Goal: Task Accomplishment & Management: Complete application form

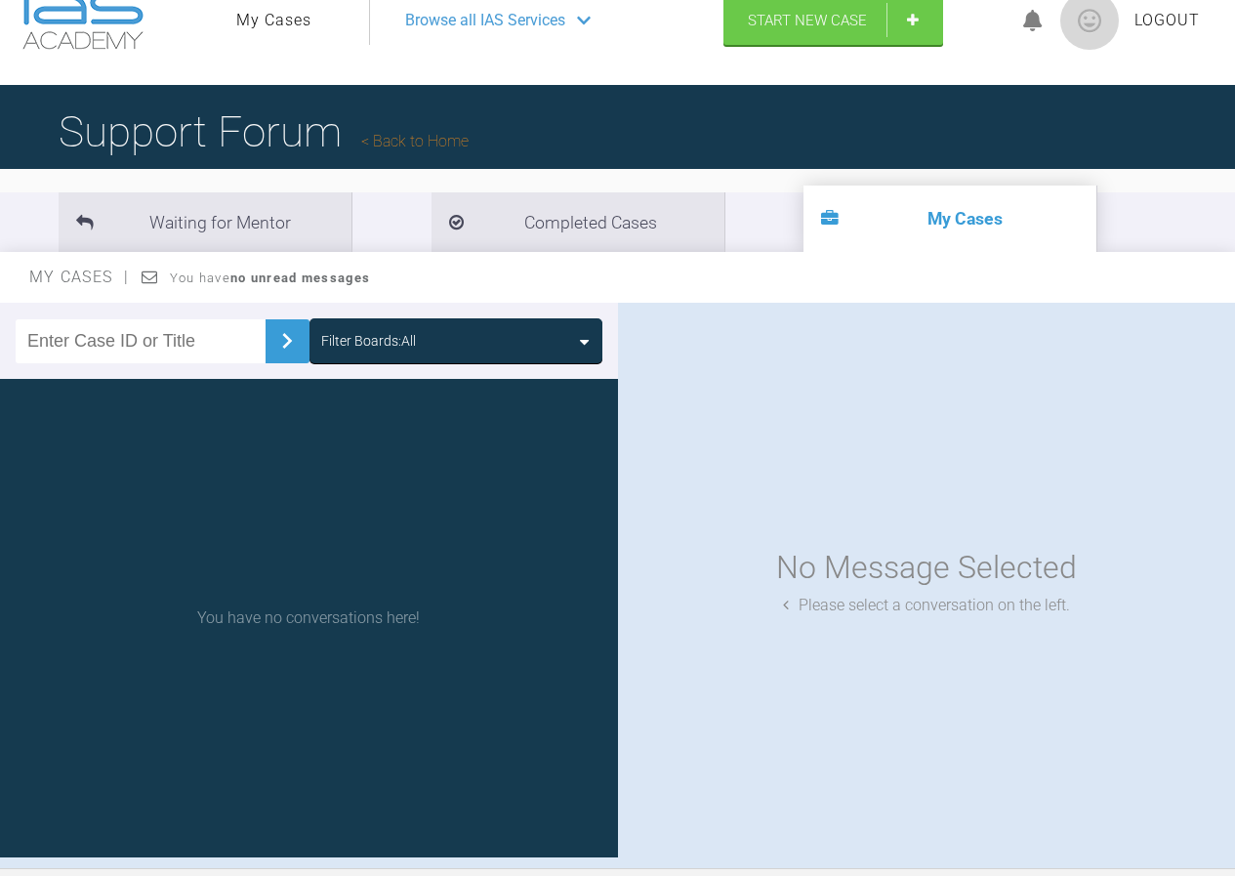
scroll to position [20, 0]
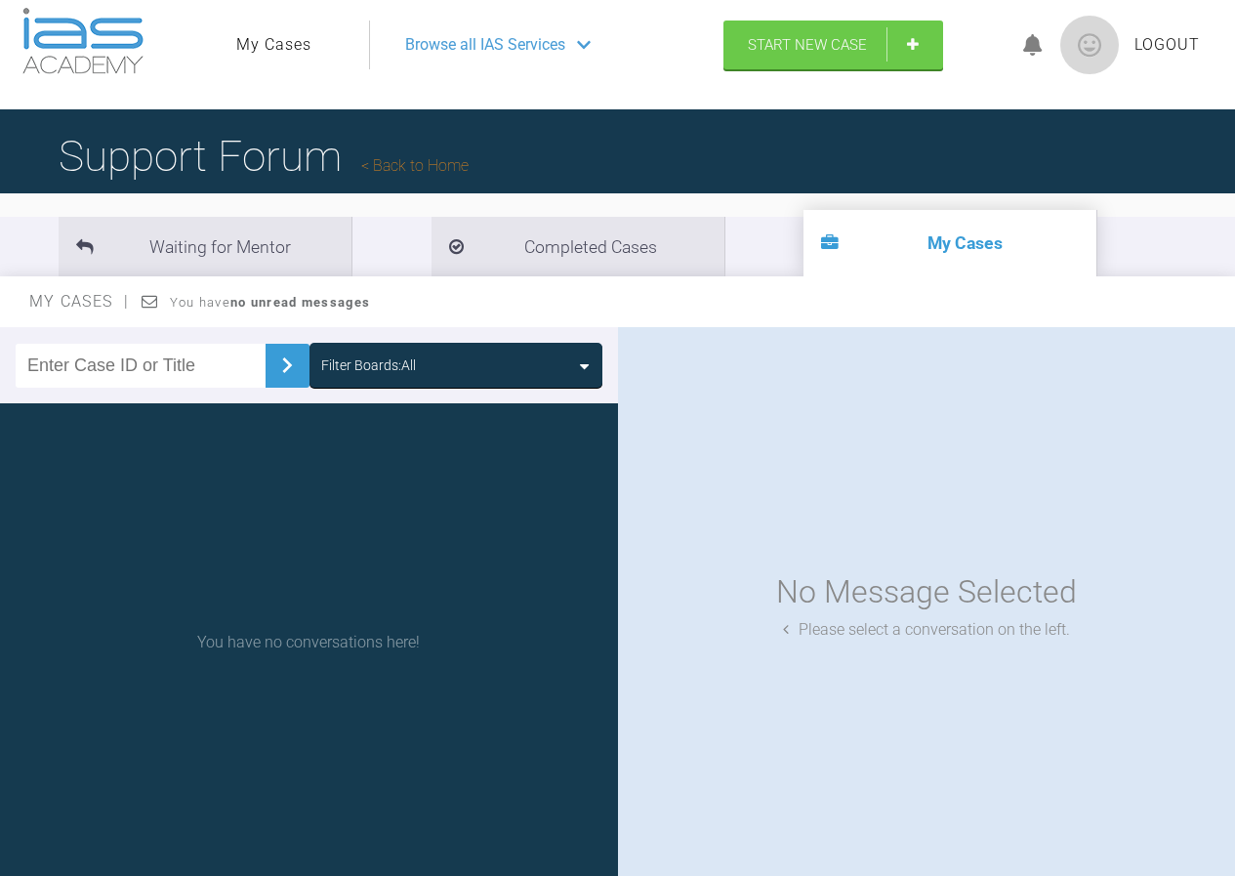
click at [810, 239] on li "My Cases" at bounding box center [950, 243] width 293 height 66
click at [793, 47] on span "Start New Case" at bounding box center [807, 47] width 119 height 18
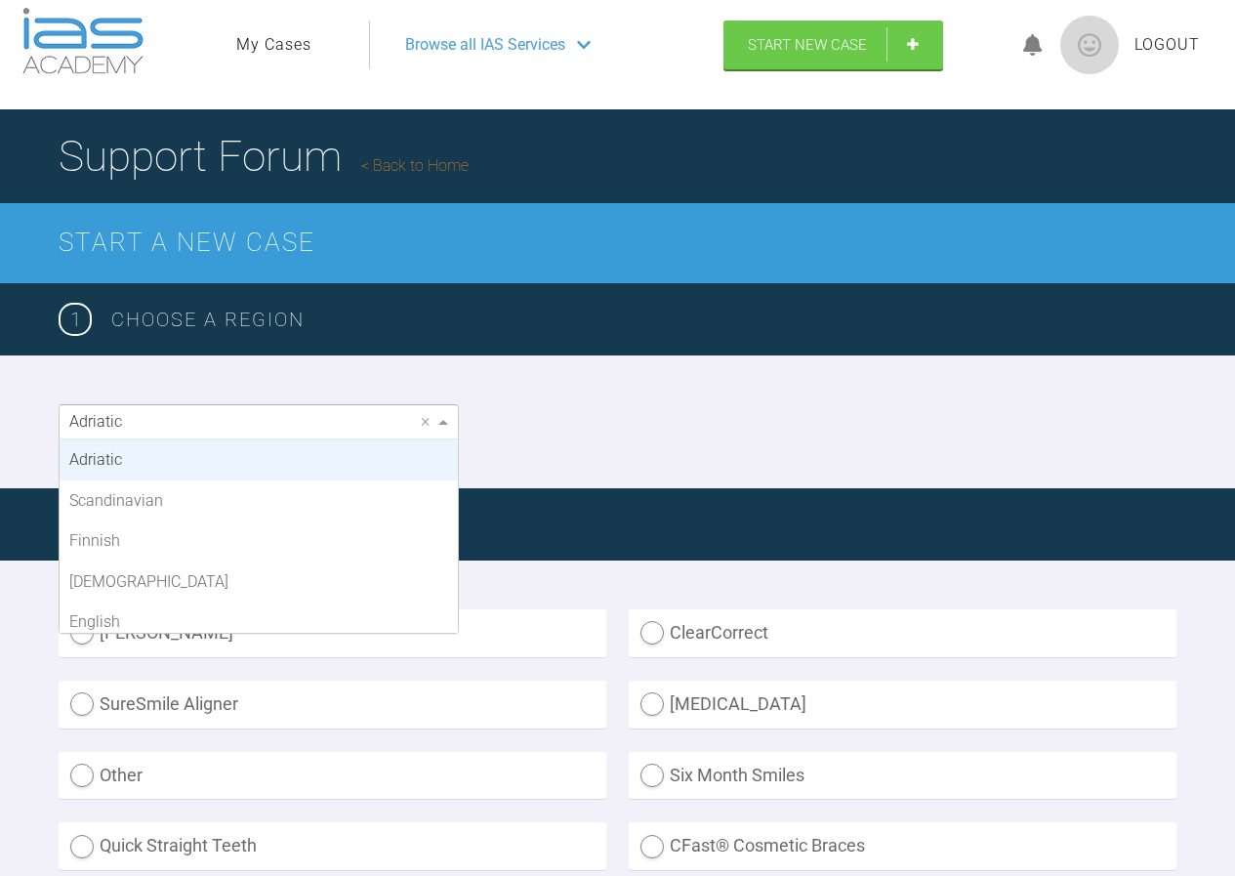
click at [438, 424] on span at bounding box center [443, 422] width 10 height 5
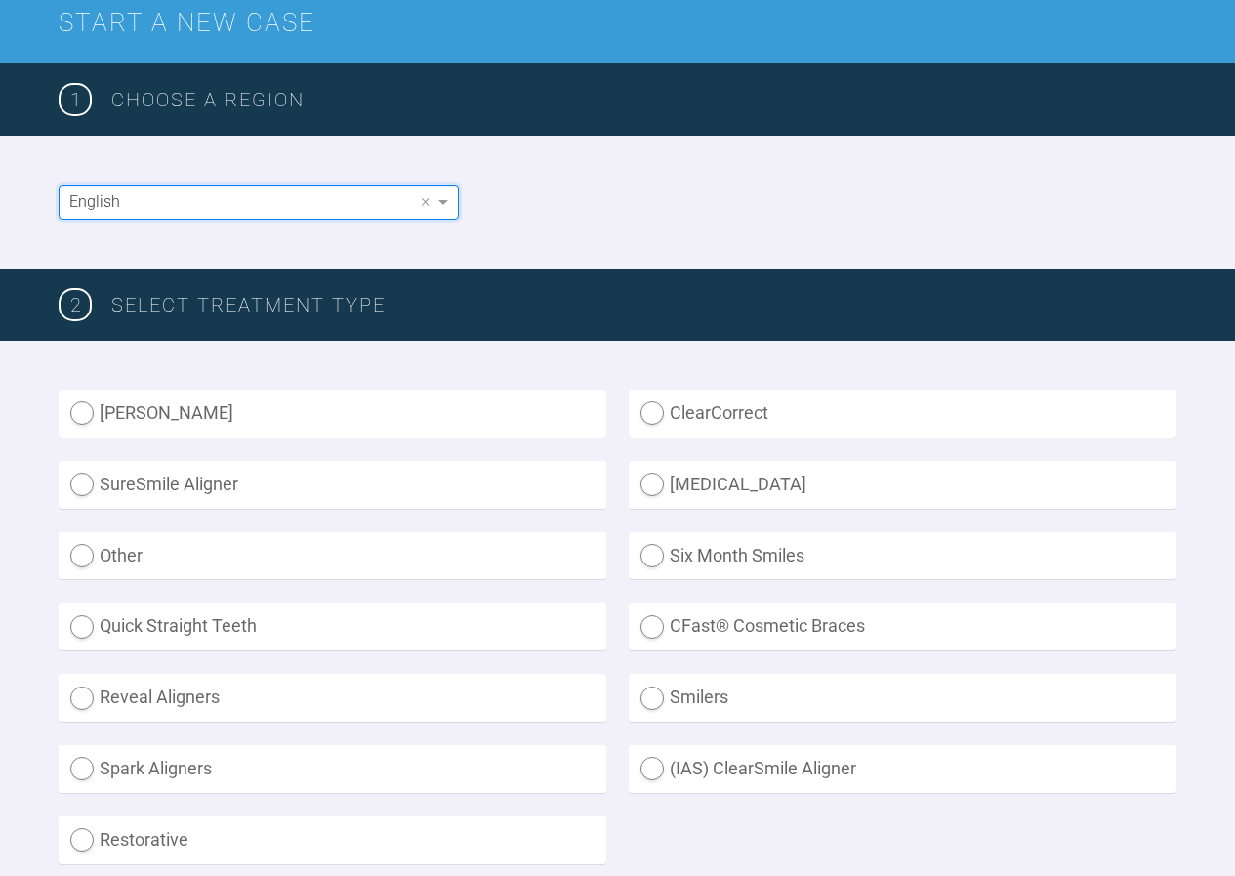
scroll to position [264, 0]
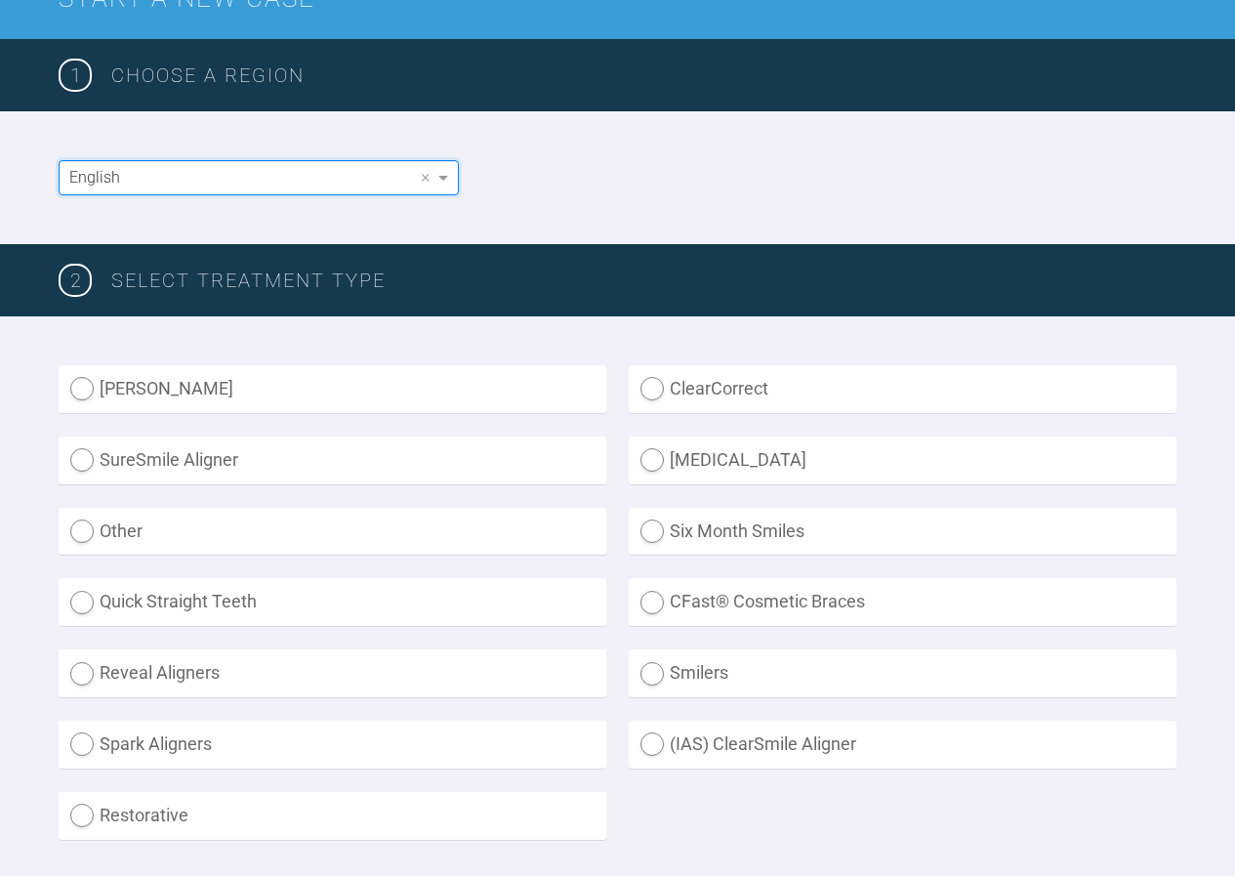
click at [652, 738] on label "(IAS) ClearSmile Aligner" at bounding box center [903, 745] width 548 height 48
radio Aligner "true"
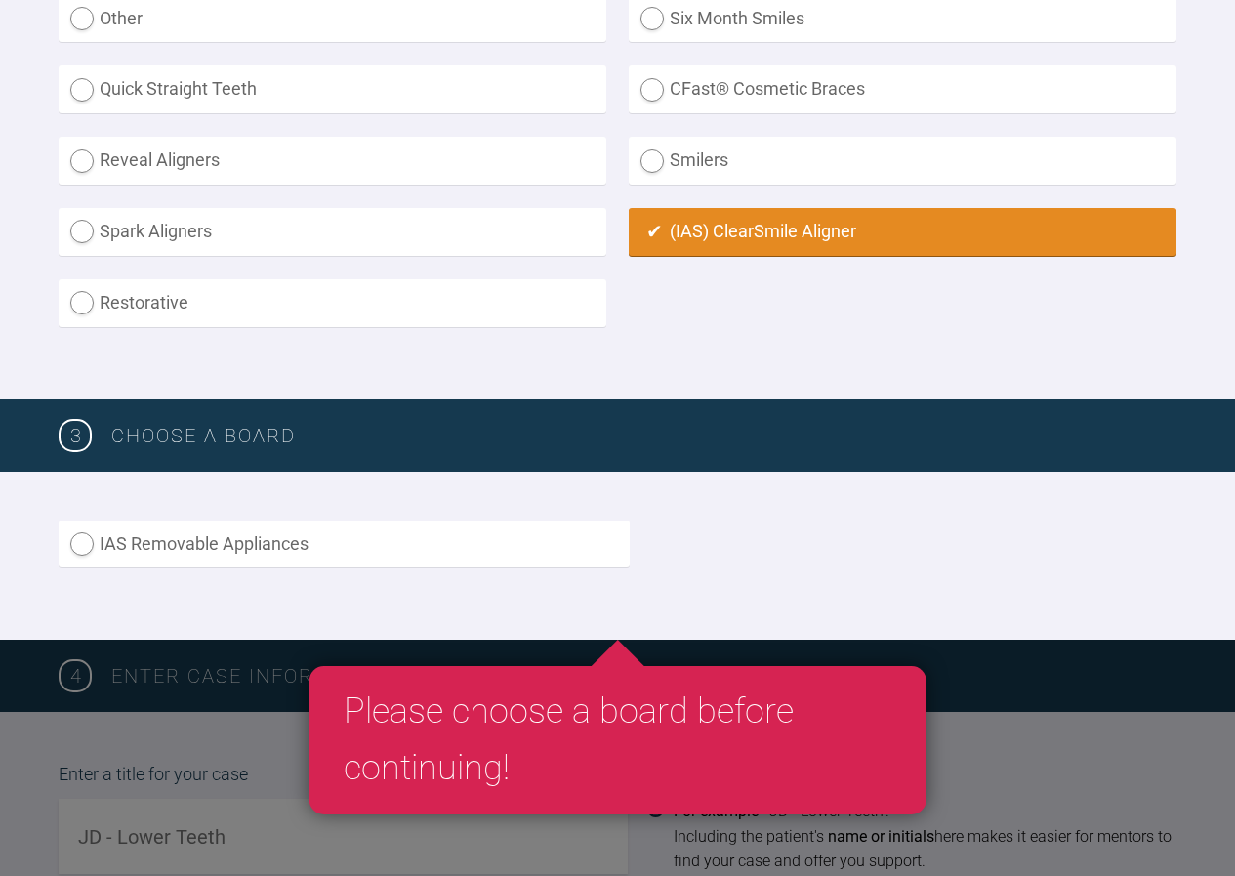
scroll to position [801, 0]
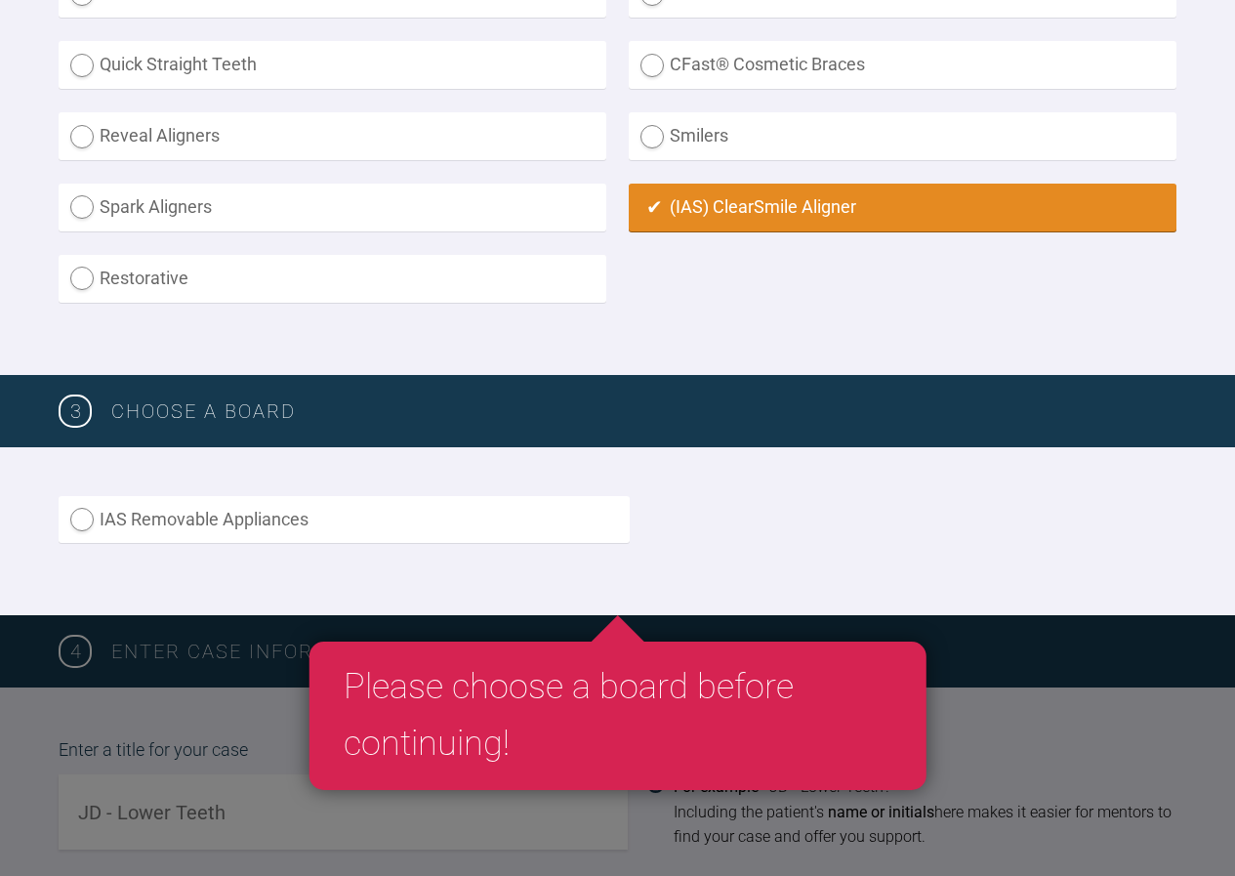
click at [155, 415] on h3 "Choose a board" at bounding box center [643, 410] width 1065 height 31
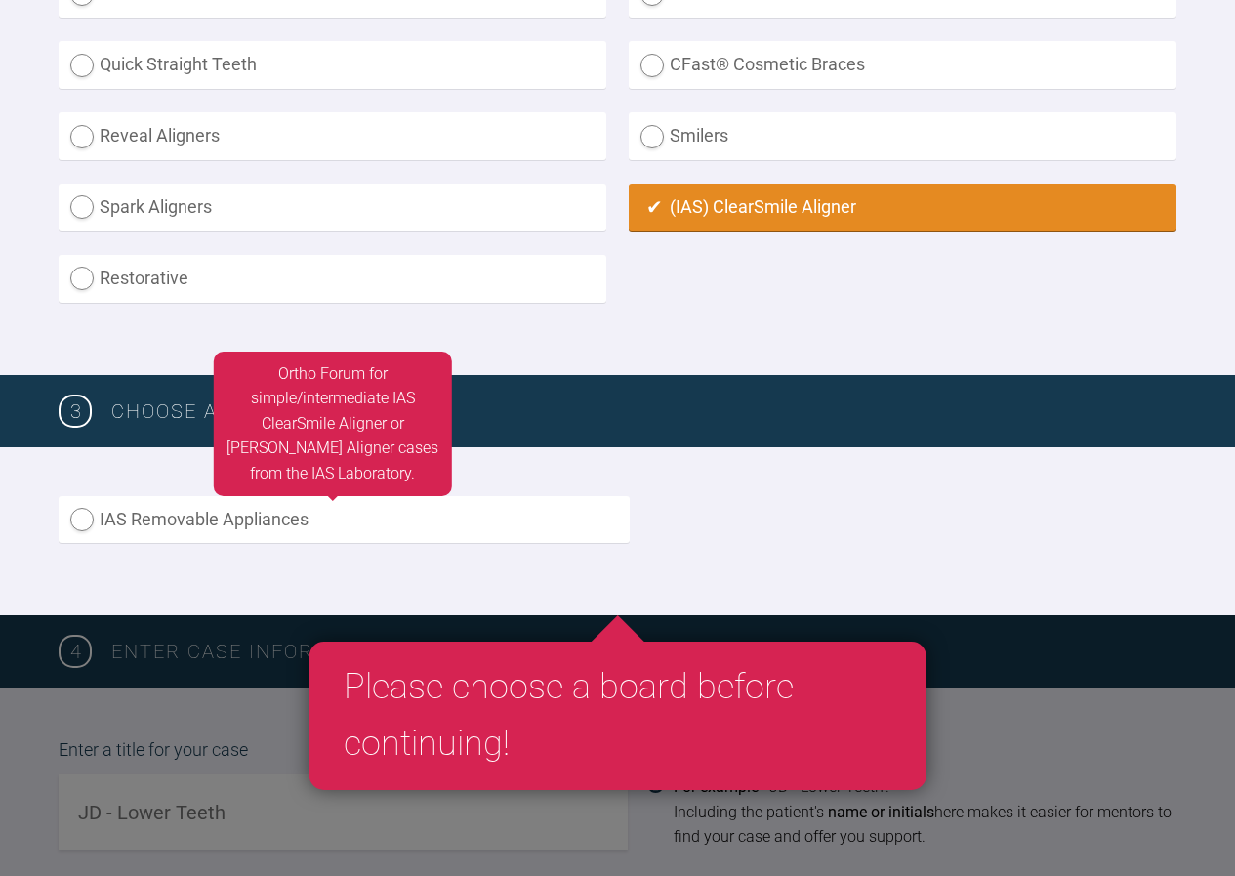
click at [86, 519] on label "IAS Removable Appliances" at bounding box center [344, 520] width 571 height 48
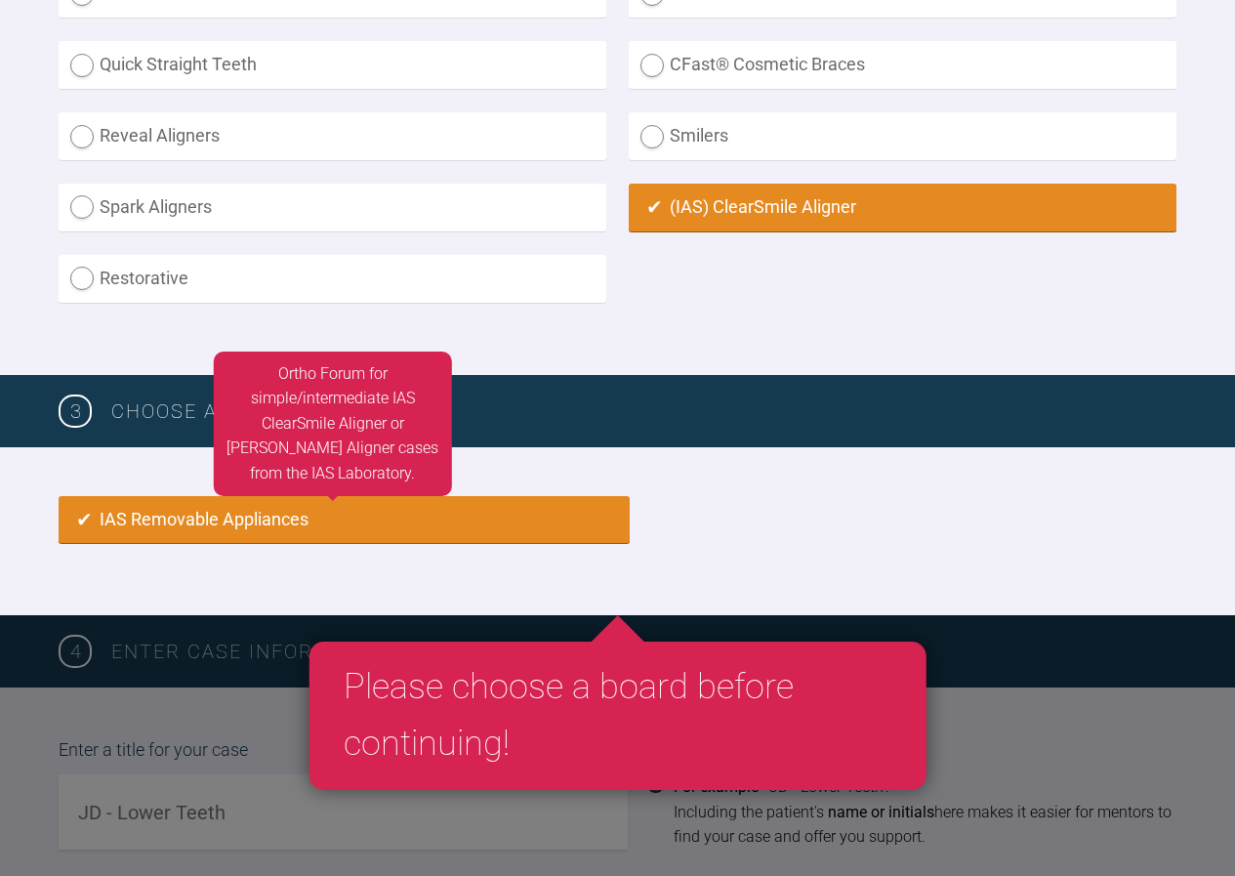
radio input "true"
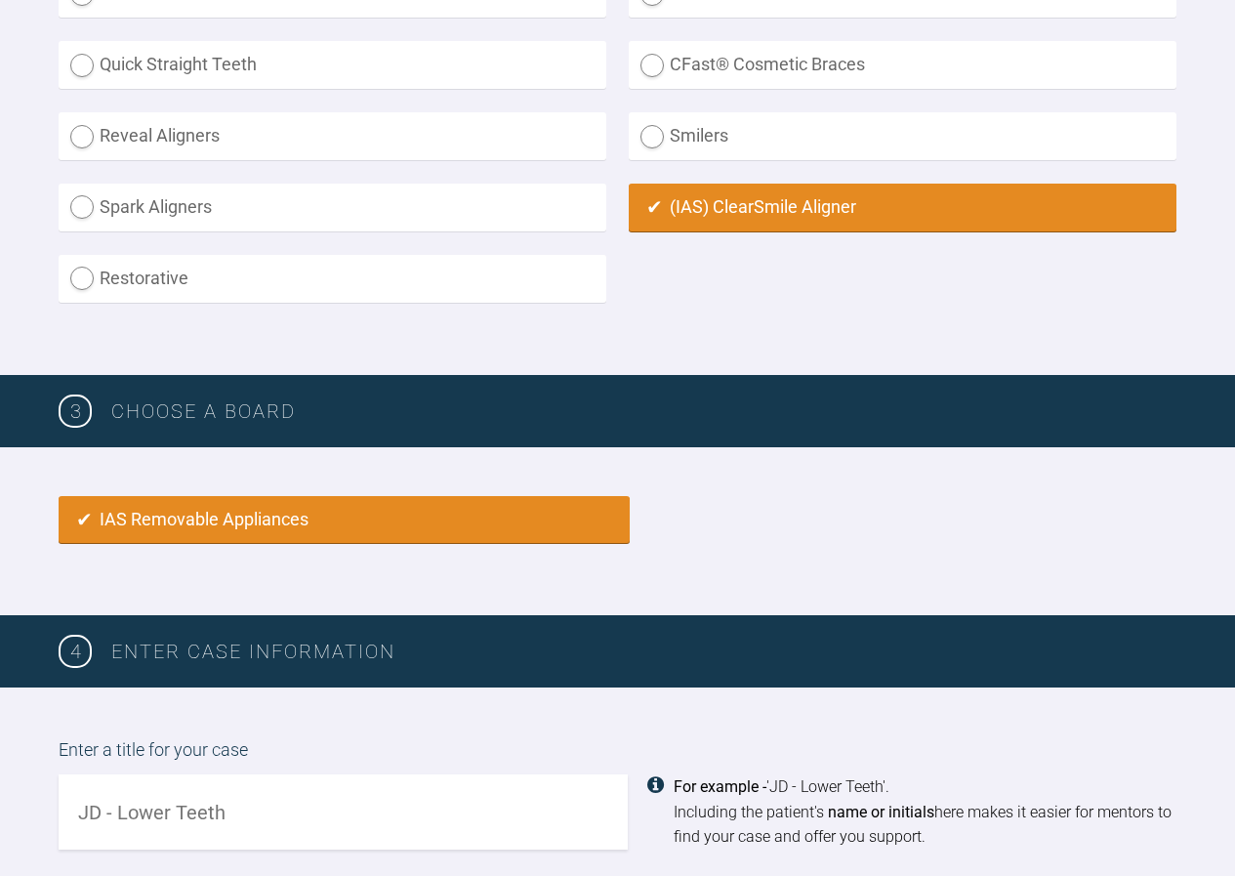
scroll to position [1300, 0]
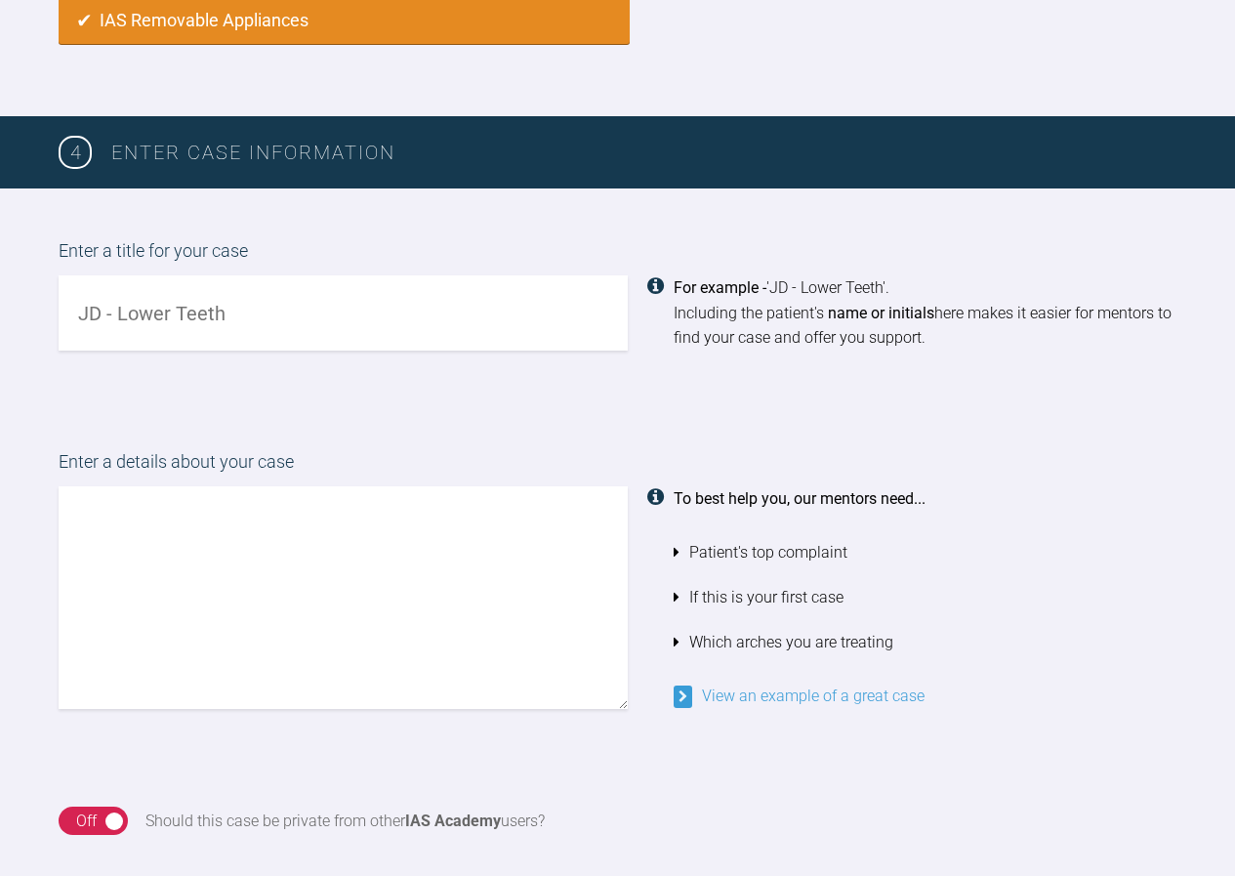
click at [251, 311] on input "text" at bounding box center [343, 312] width 569 height 75
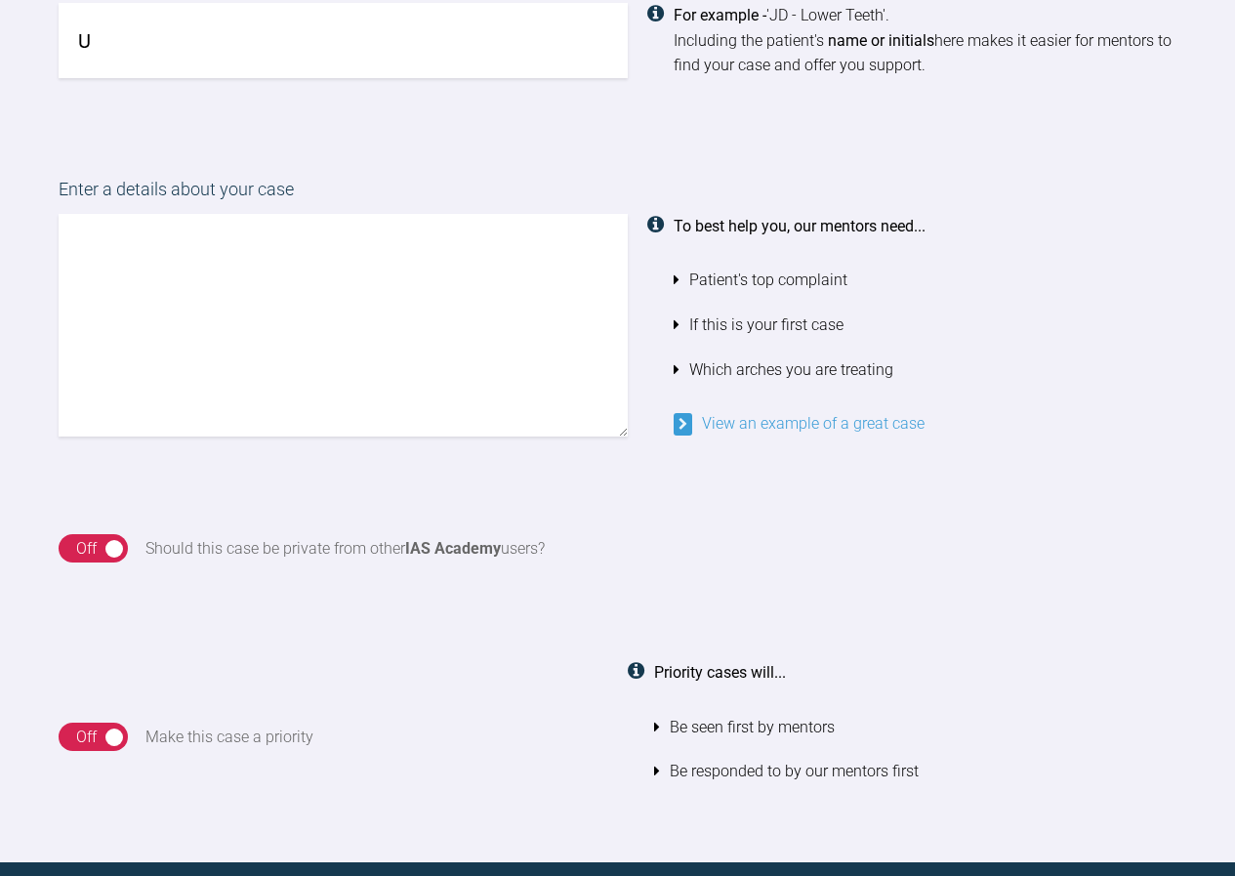
scroll to position [1601, 0]
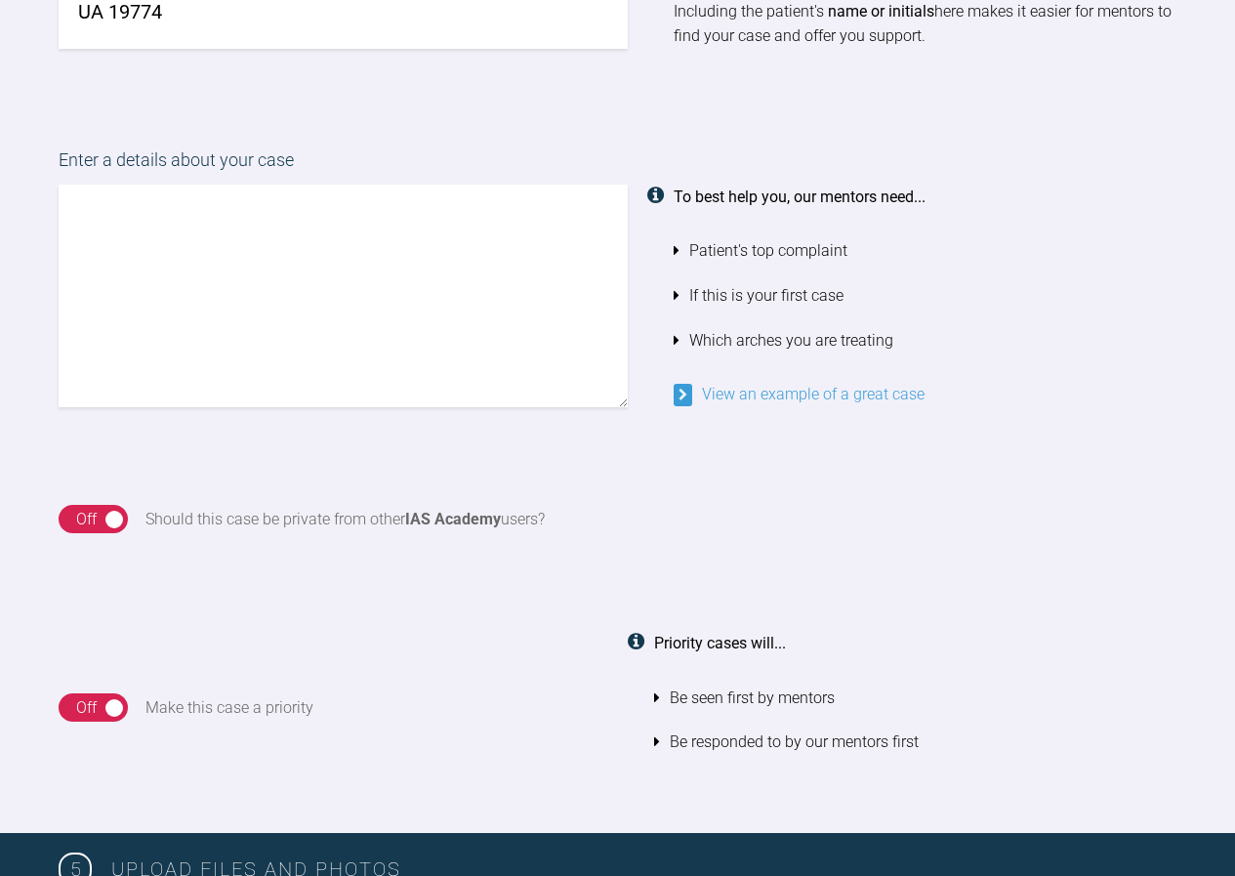
type input "UA 19774"
click at [107, 243] on textarea at bounding box center [343, 296] width 569 height 223
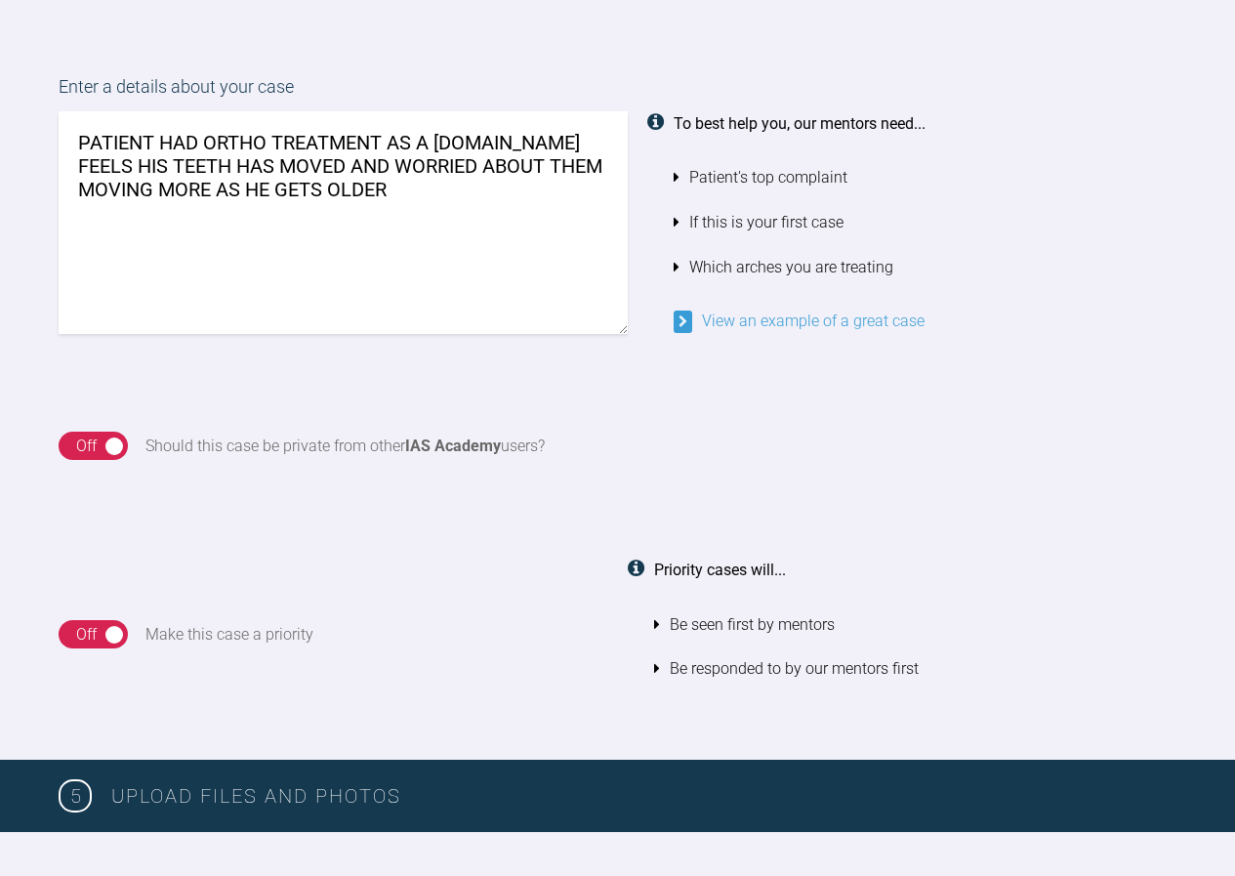
scroll to position [1748, 0]
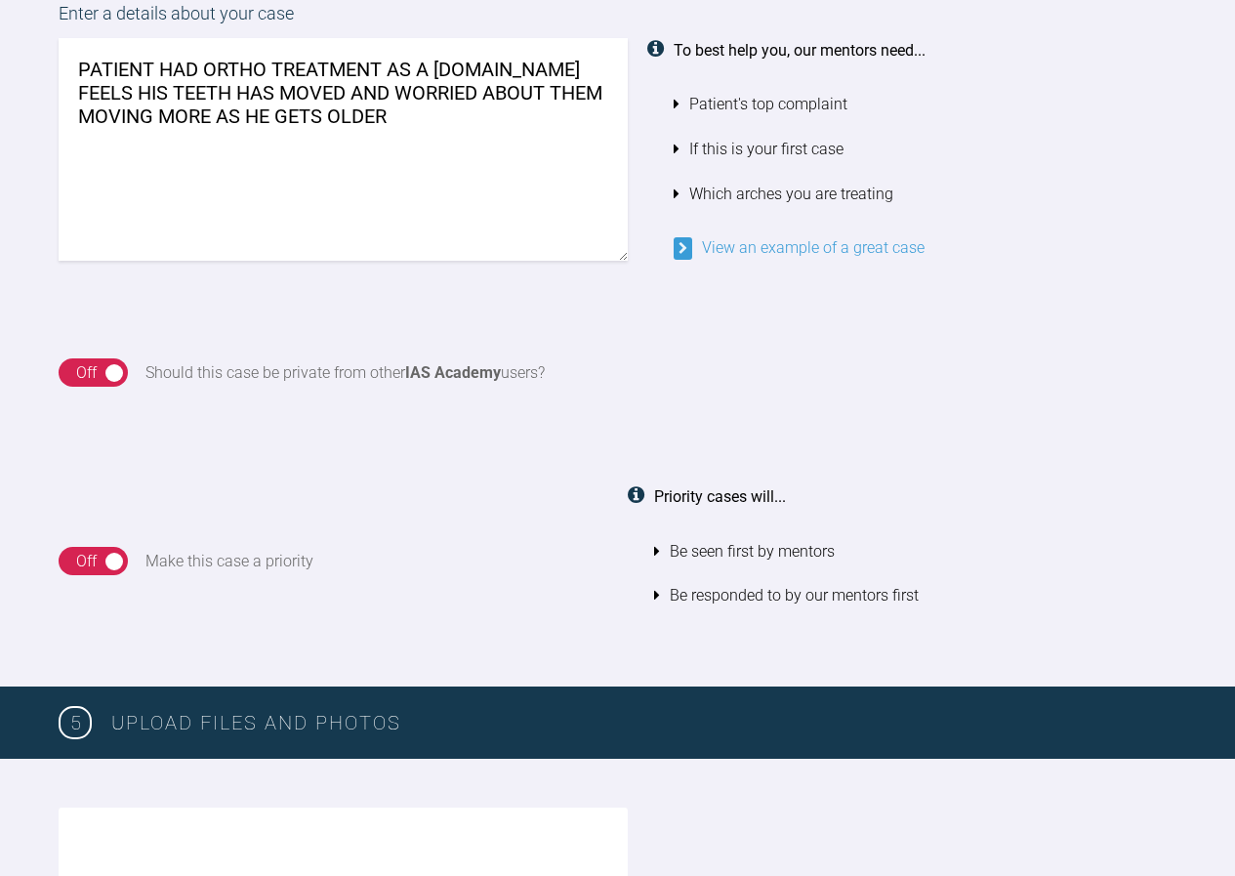
type textarea "PATIENT HAD ORTHO TREATMENT AS A [DOMAIN_NAME] FEELS HIS TEETH HAS MOVED AND WO…"
click at [115, 560] on div "On Off" at bounding box center [93, 561] width 69 height 29
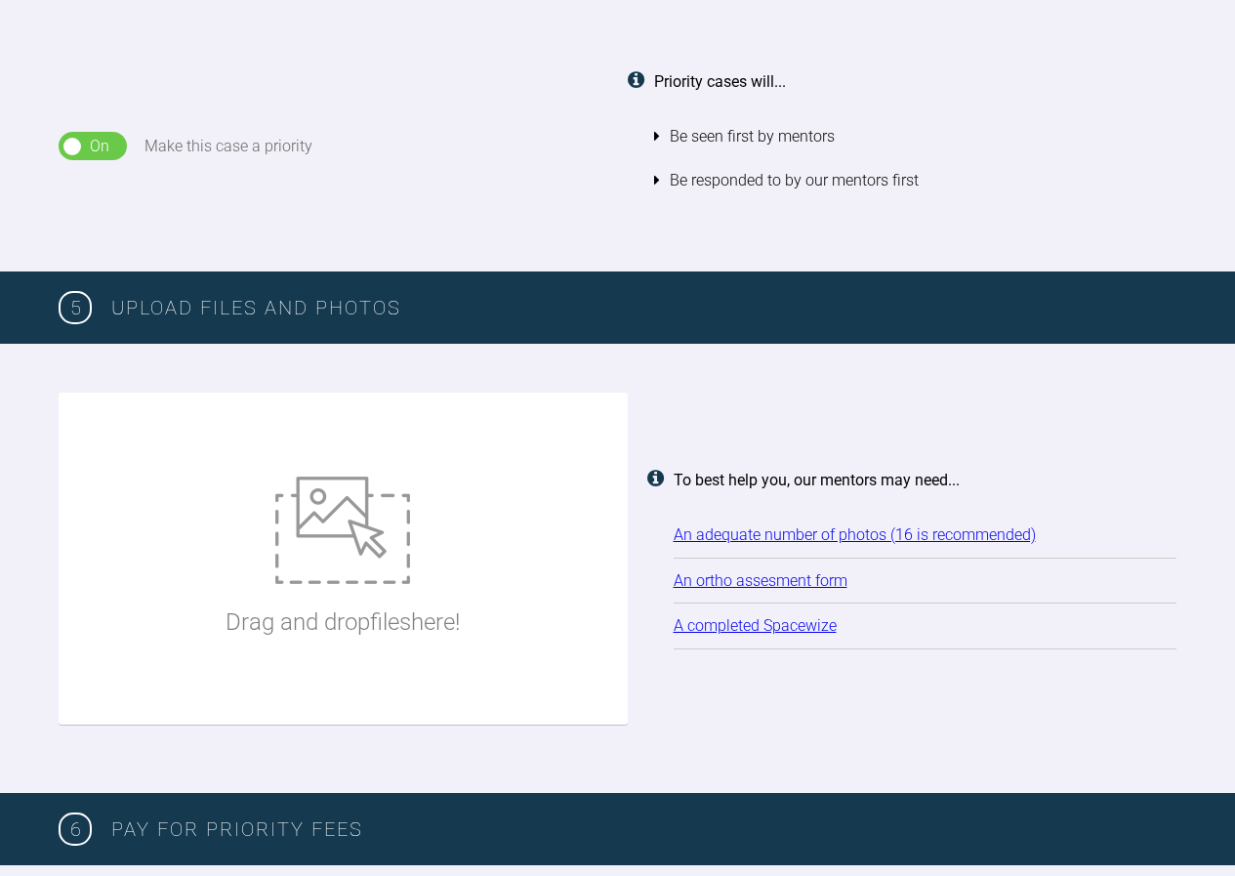
scroll to position [2212, 0]
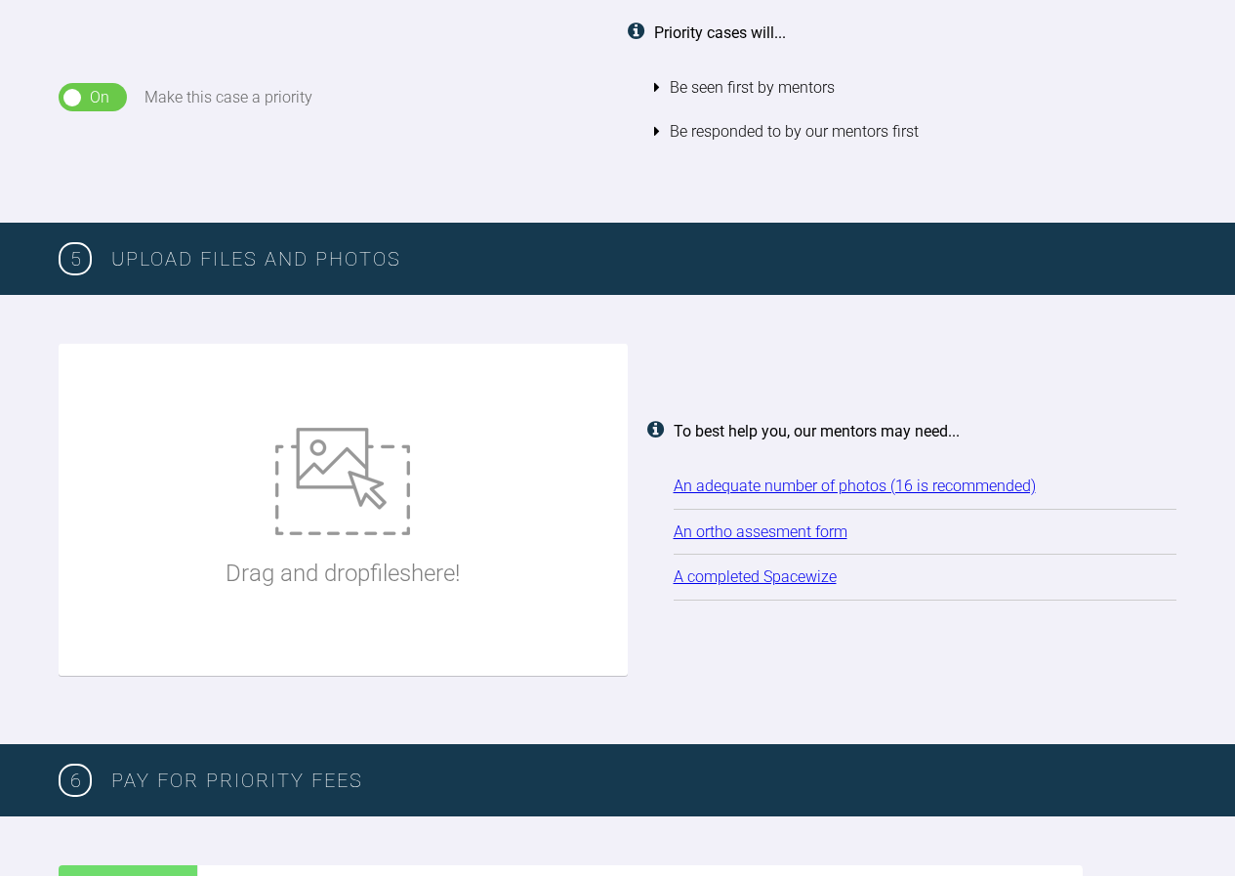
click at [365, 546] on div "Drag and drop files here!" at bounding box center [343, 509] width 234 height 293
click at [337, 547] on div "Drag and drop files here!" at bounding box center [343, 509] width 234 height 293
type input "C:\fakepath\UA 1.jpg"
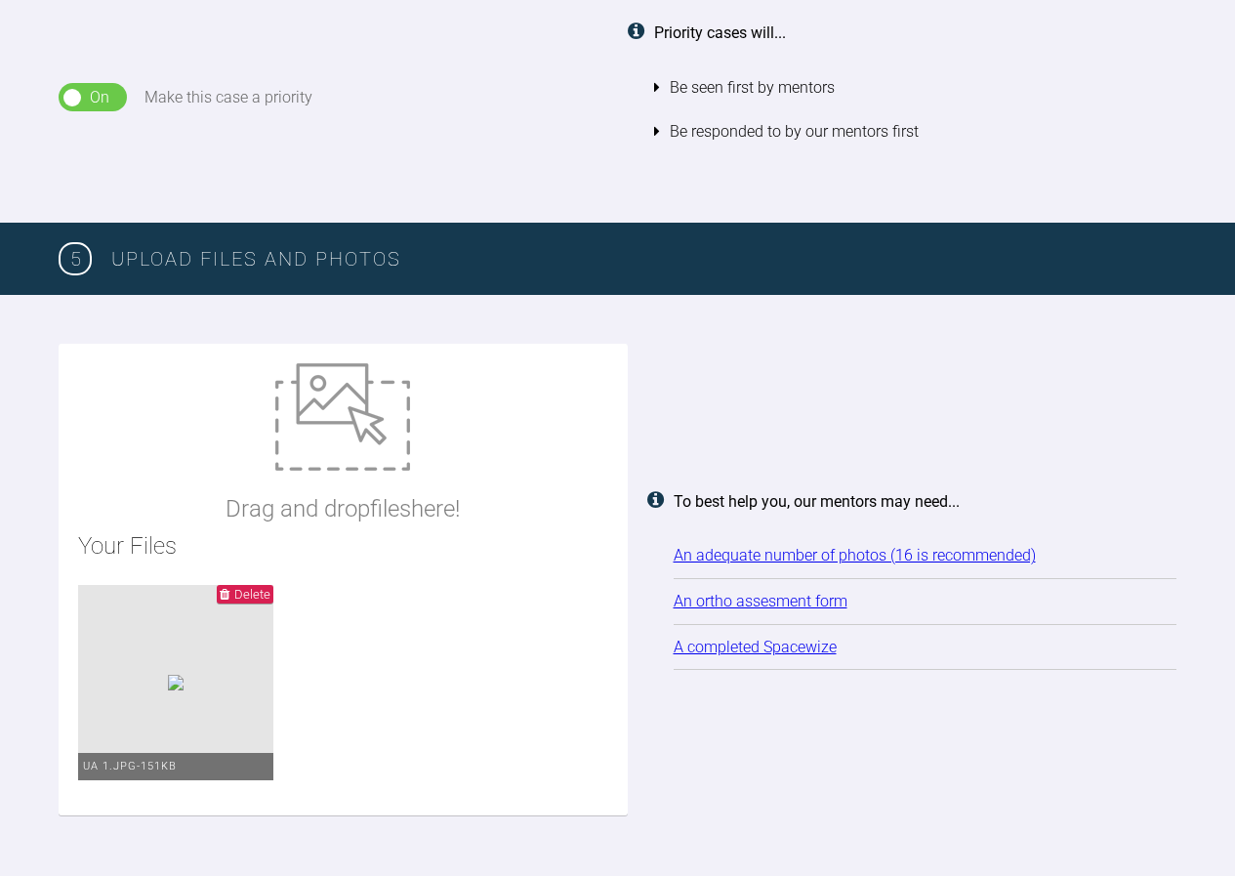
click at [383, 500] on p "Drag and drop files here!" at bounding box center [343, 508] width 234 height 37
type input "C:\fakepath\UA 2.jpg"
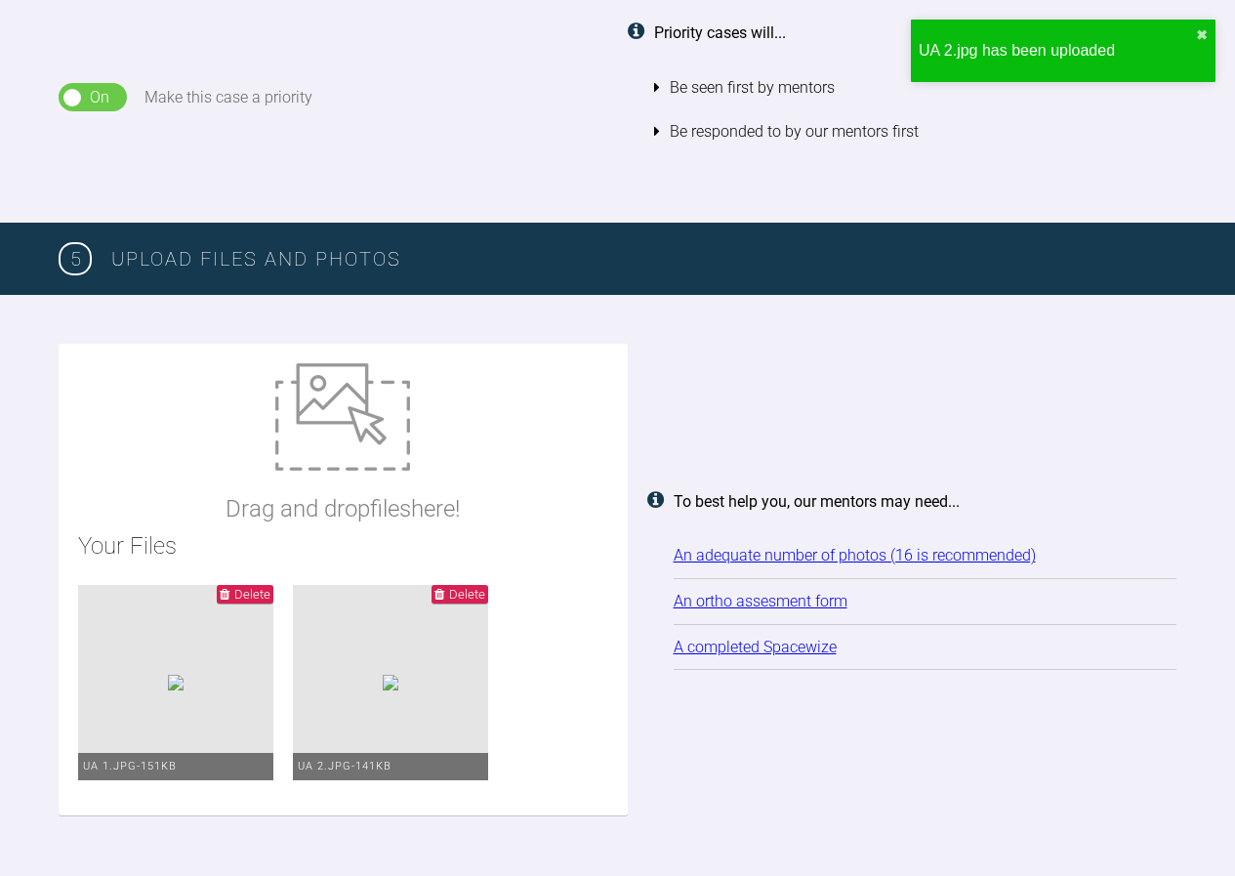
click at [351, 443] on img at bounding box center [342, 416] width 135 height 107
type input "C:\fakepath\UA3.jpg"
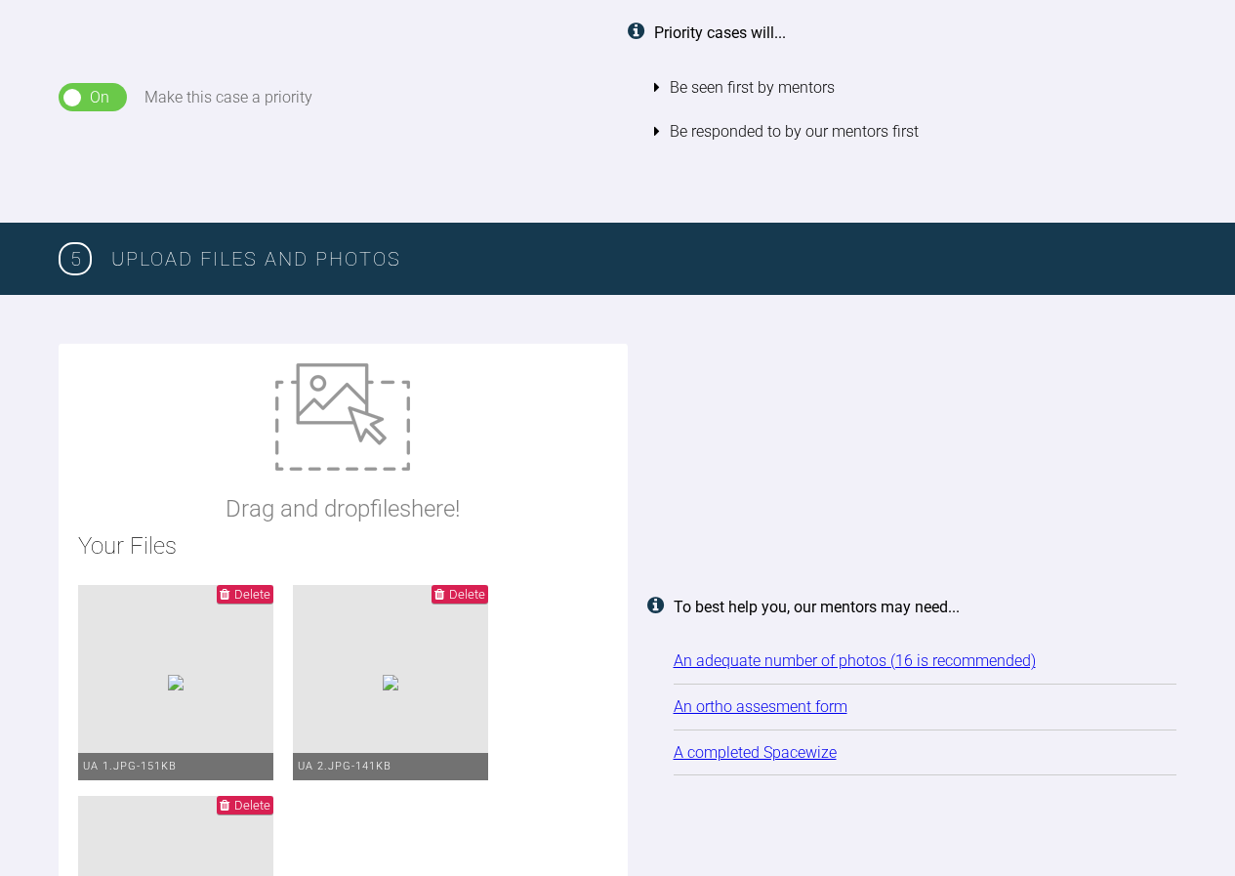
click at [340, 498] on p "Drag and drop files here!" at bounding box center [343, 508] width 234 height 37
type input "C:\fakepath\UA 4.jpg"
click at [353, 439] on img at bounding box center [342, 416] width 135 height 107
type input "C:\fakepath\UA5.jpg"
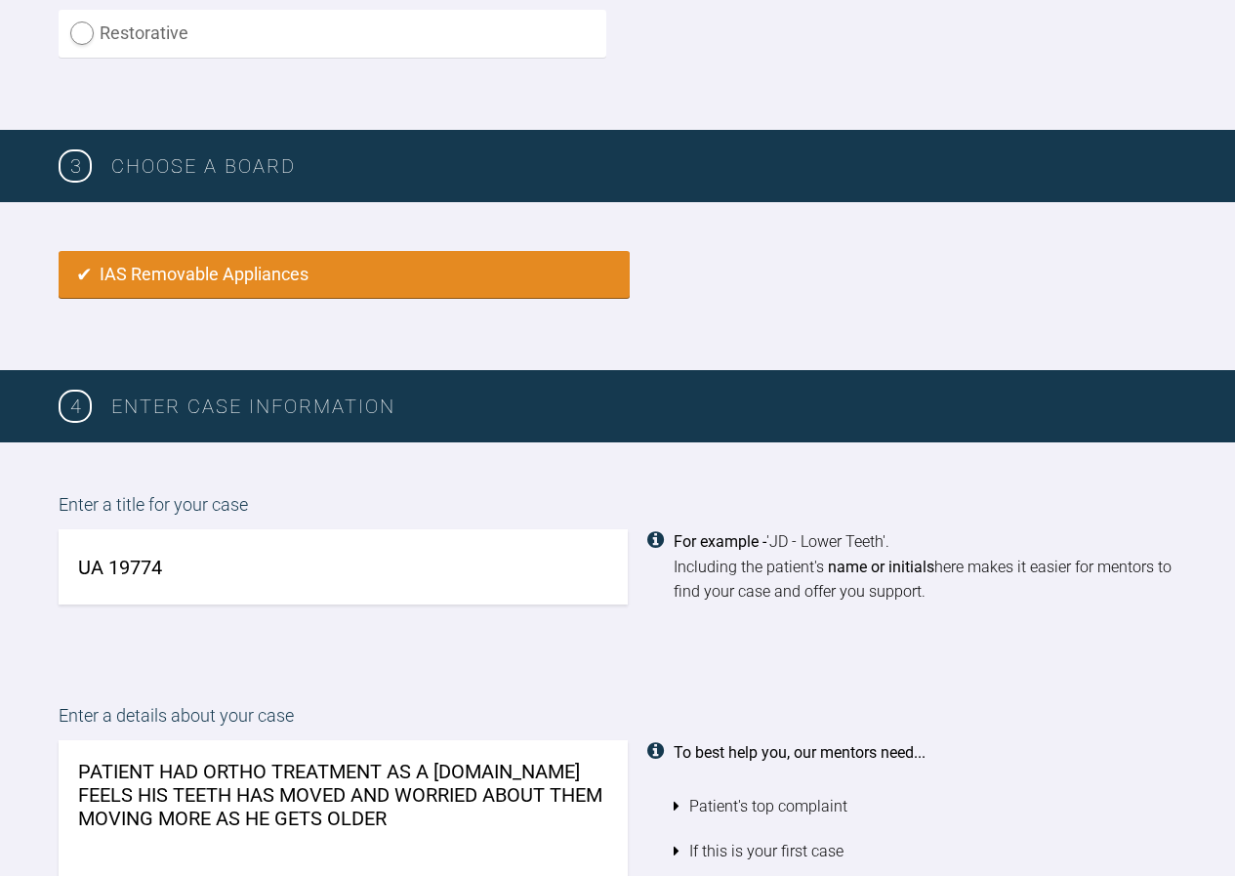
scroll to position [1070, 0]
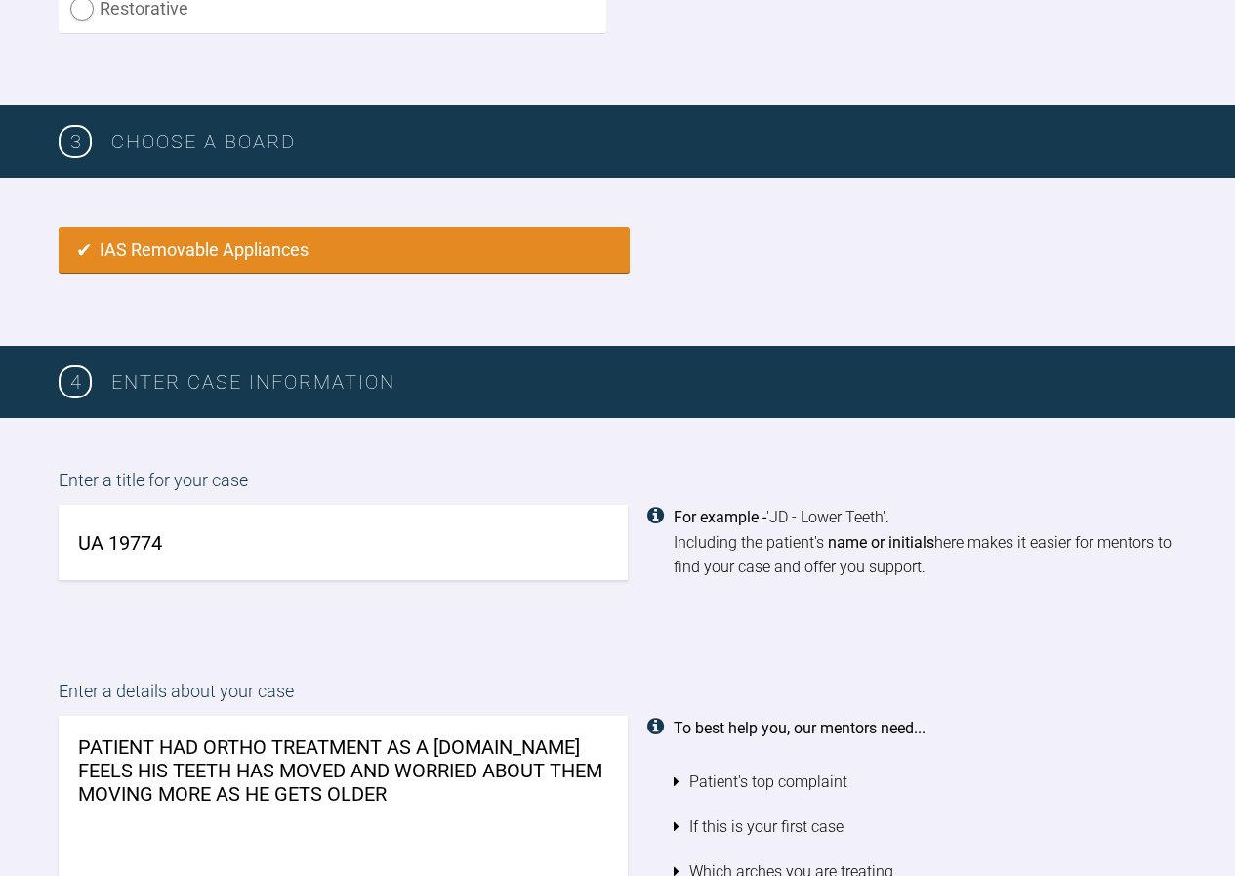
click at [201, 542] on input "UA 19774" at bounding box center [343, 542] width 569 height 75
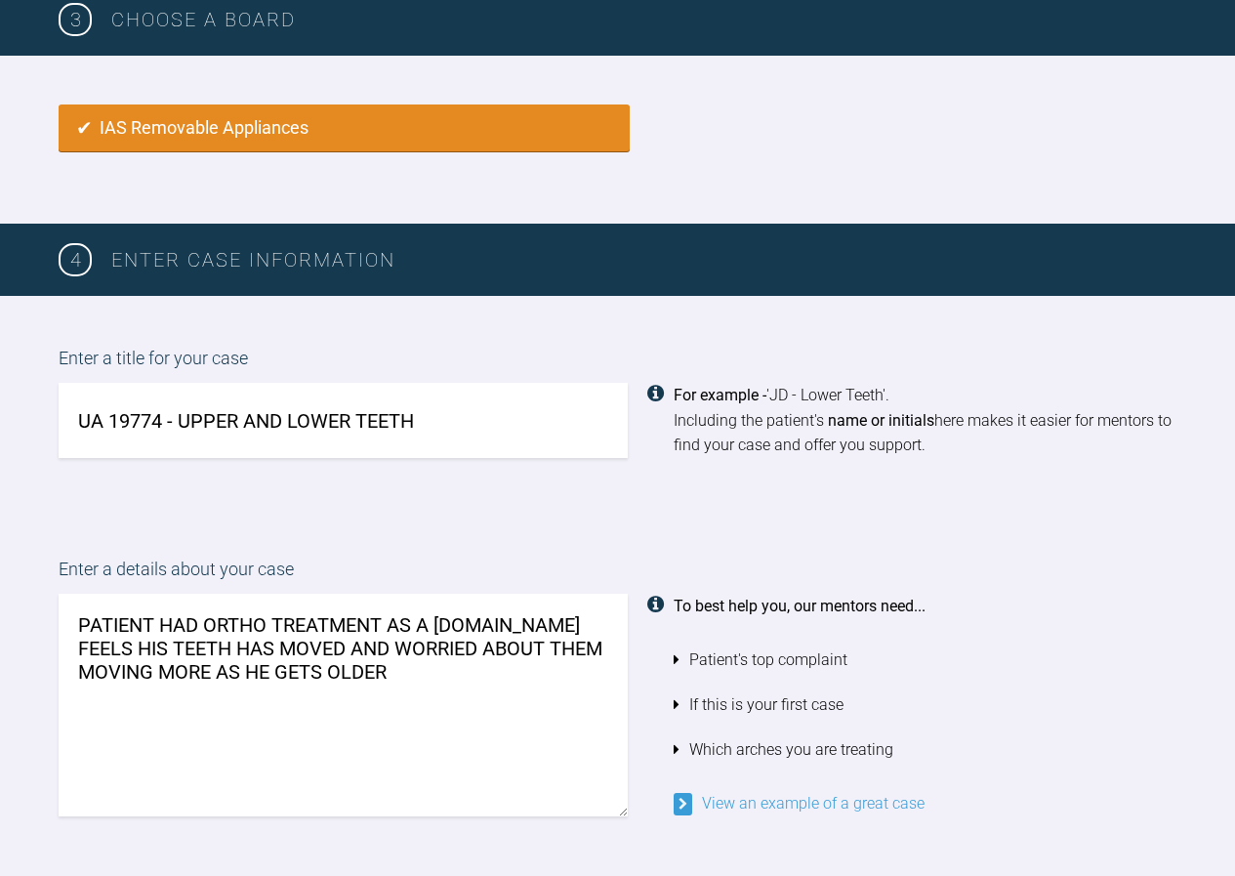
scroll to position [1217, 0]
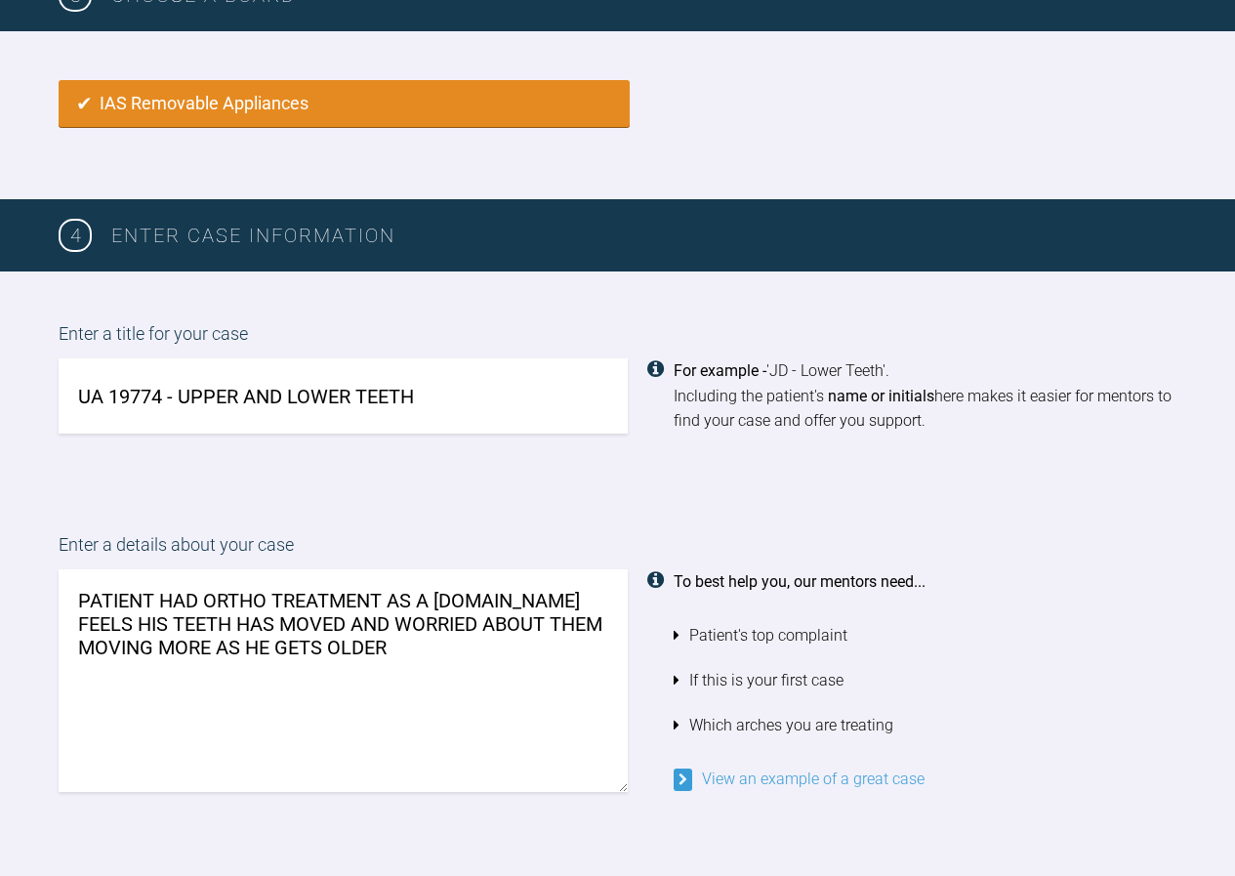
type input "UA 19774 - UPPER AND LOWER TEETH"
click at [139, 621] on textarea "PATIENT HAD ORTHO TREATMENT AS A [DOMAIN_NAME] FEELS HIS TEETH HAS MOVED AND WO…" at bounding box center [343, 680] width 569 height 223
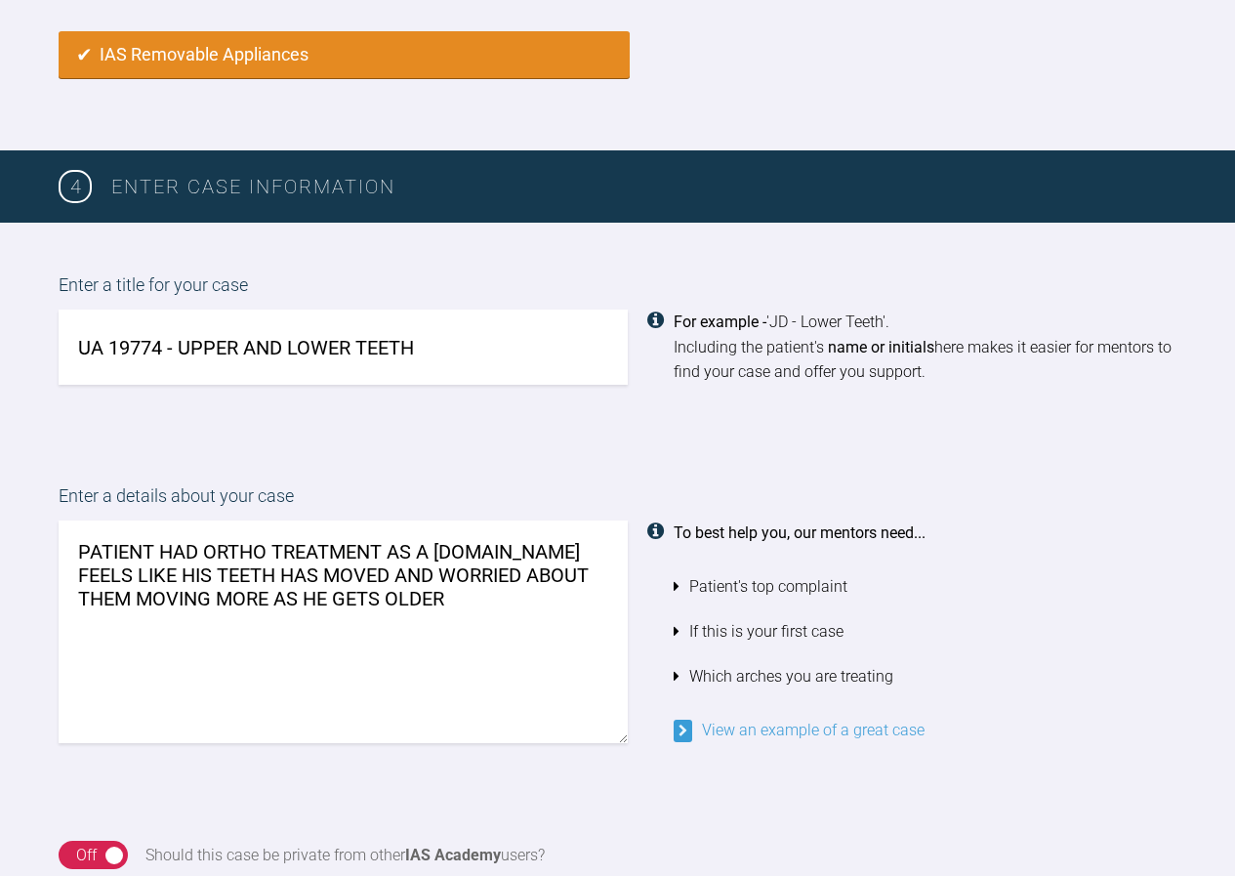
scroll to position [1290, 0]
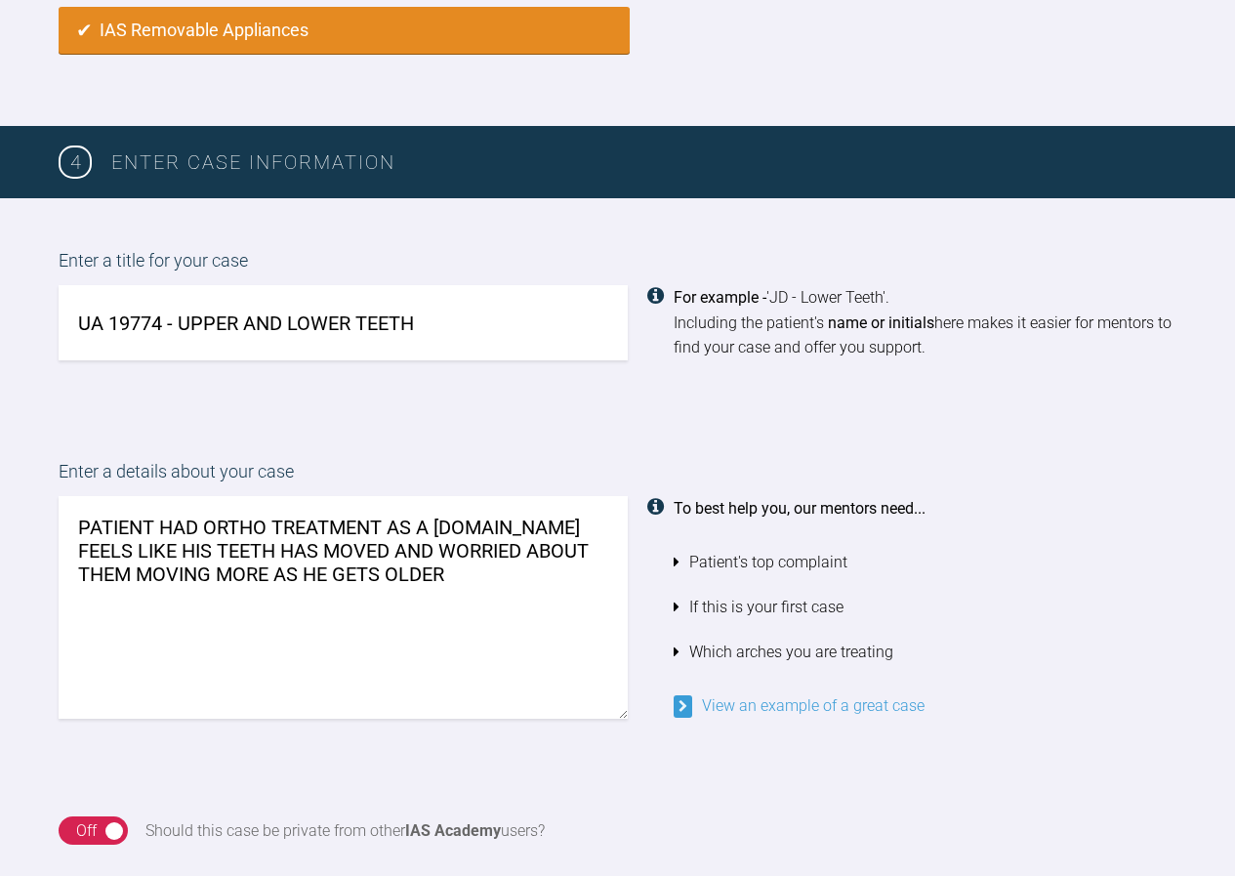
click at [481, 579] on textarea "PATIENT HAD ORTHO TREATMENT AS A [DOMAIN_NAME] FEELS LIKE HIS TEETH HAS MOVED A…" at bounding box center [343, 607] width 569 height 223
click at [218, 662] on textarea "PATIENT HAD ORTHO TREATMENT AS A [DOMAIN_NAME] FEELS LIKE HIS TEETH HAS MOVED A…" at bounding box center [343, 607] width 569 height 223
click at [223, 665] on textarea "PATIENT HAD ORTHO TREATMENT AS A [DOMAIN_NAME] FEELS LIKE HIS TEETH HAS MOVED A…" at bounding box center [343, 607] width 569 height 223
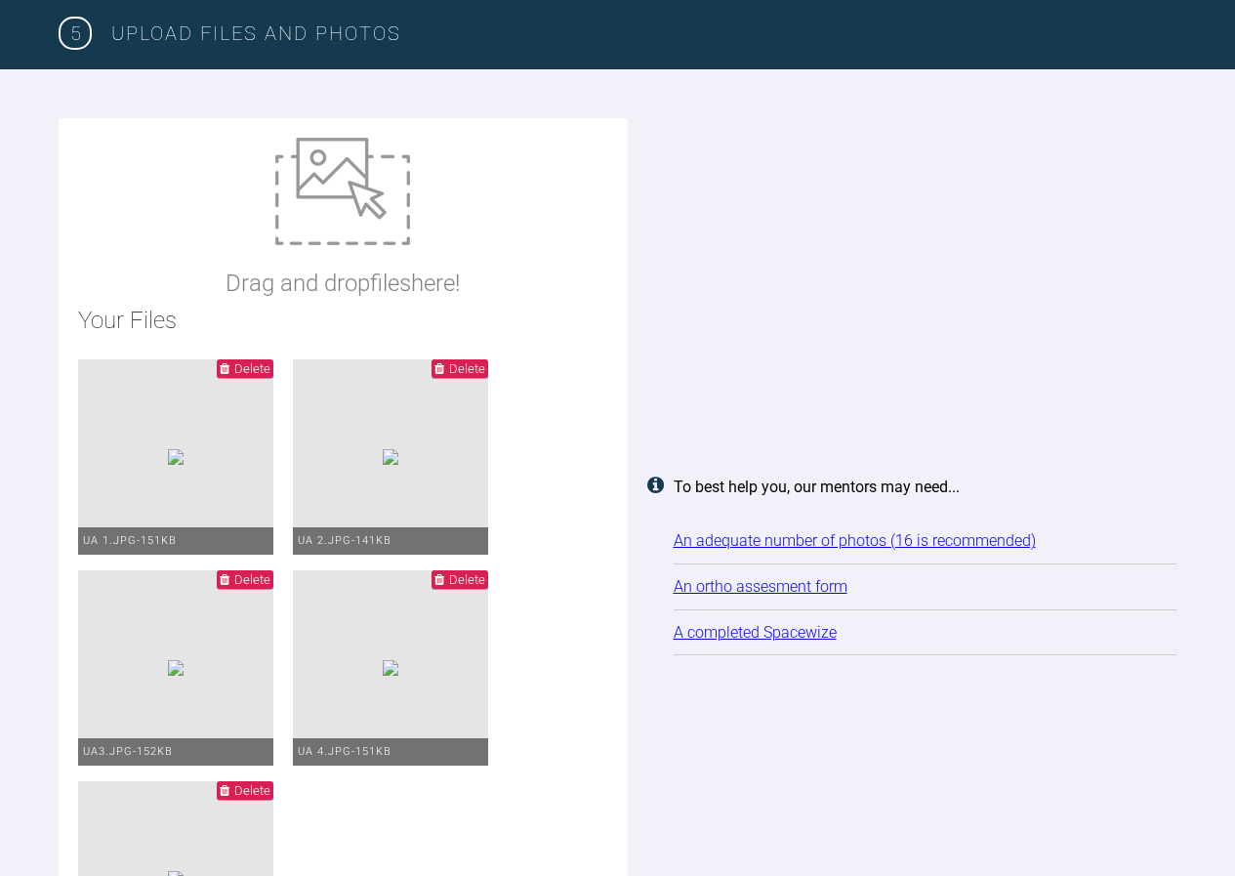
scroll to position [2462, 0]
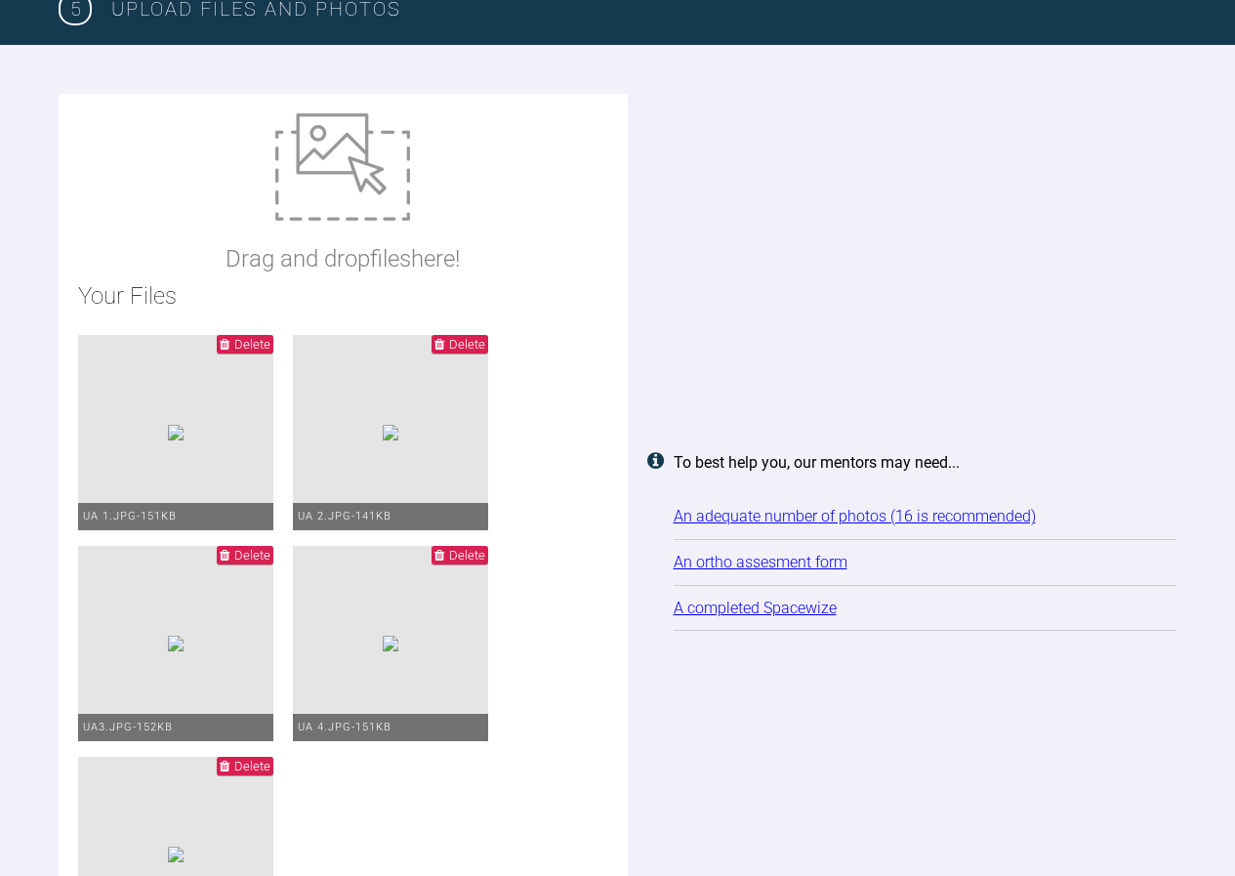
type textarea "PATIENT HAD ORTHO TREATMENT AS A [DOMAIN_NAME] FEELS LIKE HIS TEETH HAS MOVED A…"
click at [795, 571] on link "An ortho assesment form" at bounding box center [761, 562] width 174 height 19
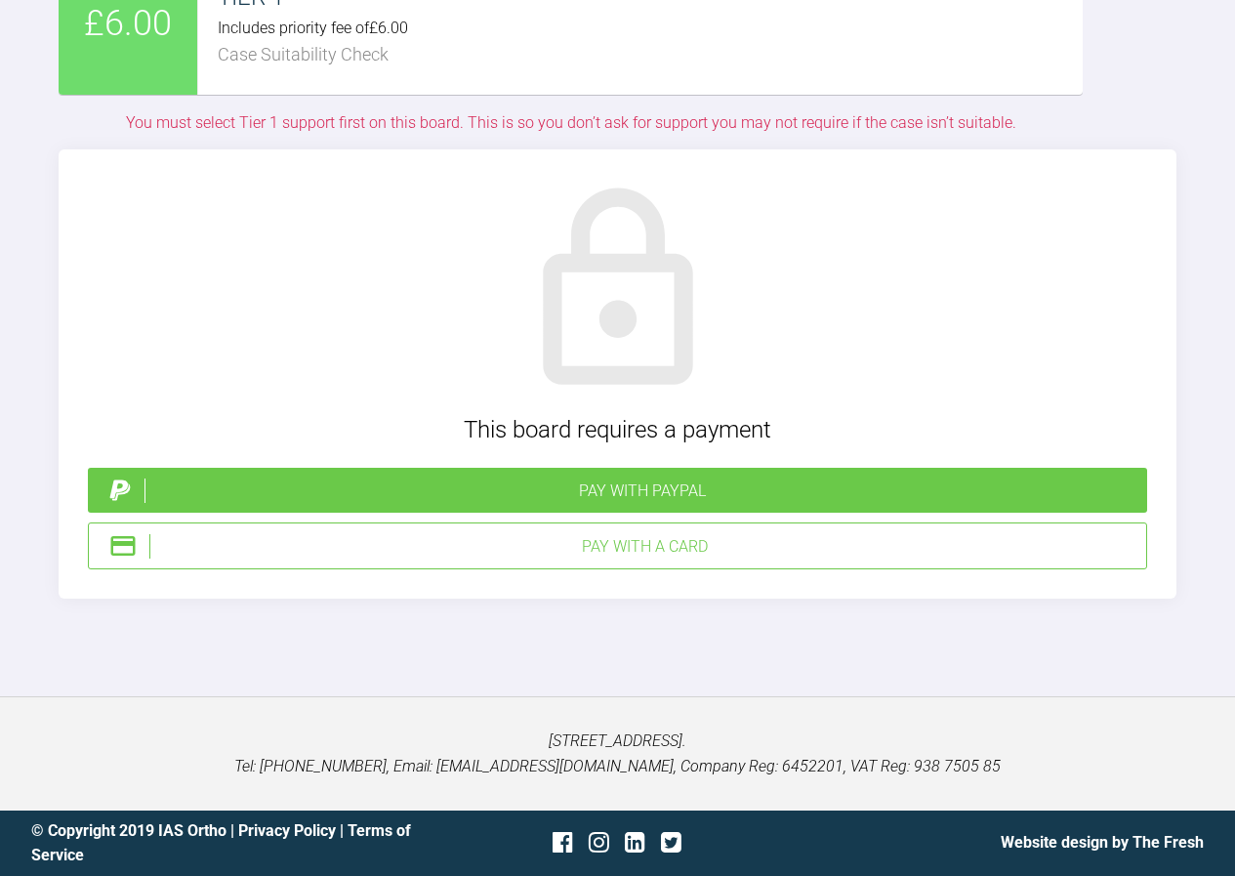
scroll to position [3896, 0]
click at [662, 540] on div "Pay with a Card" at bounding box center [643, 546] width 989 height 25
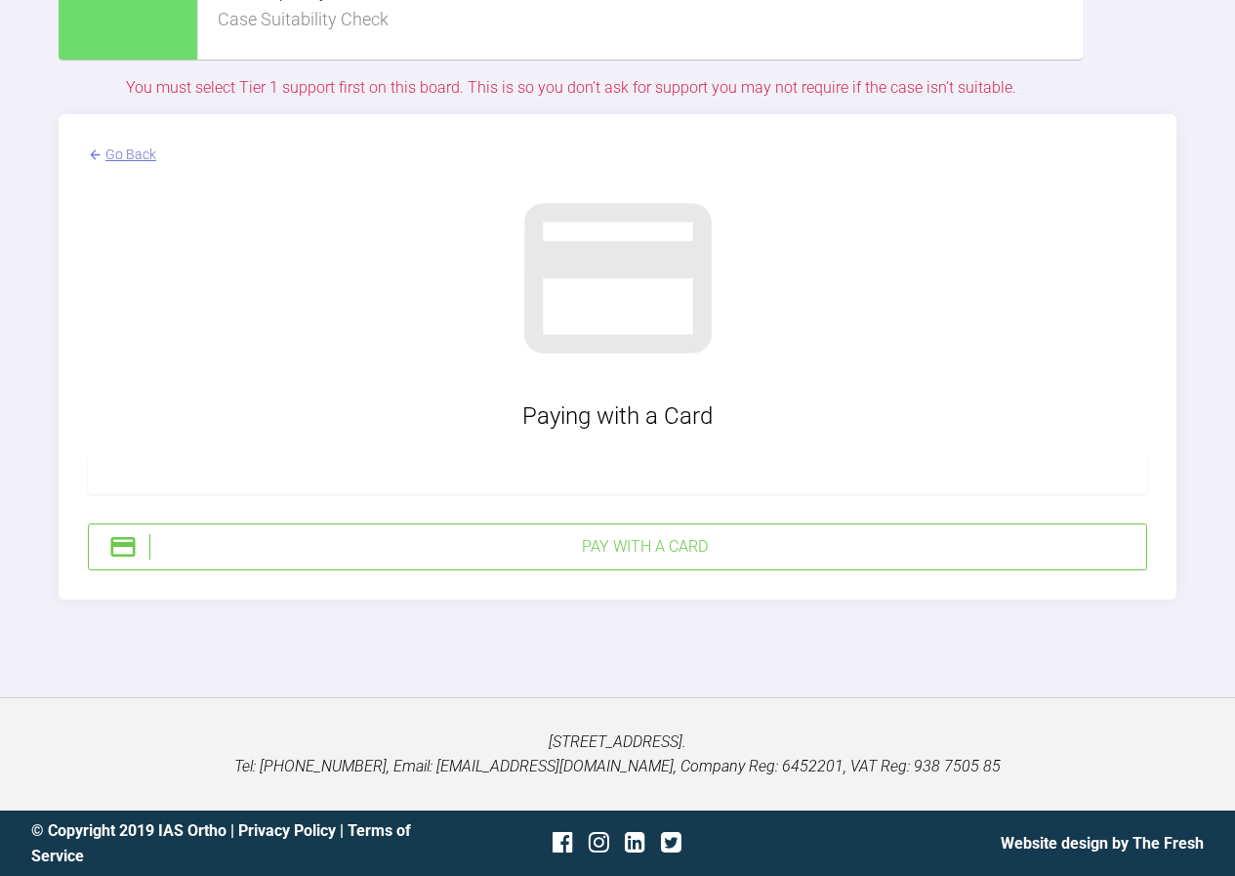
click at [131, 561] on img at bounding box center [122, 546] width 29 height 29
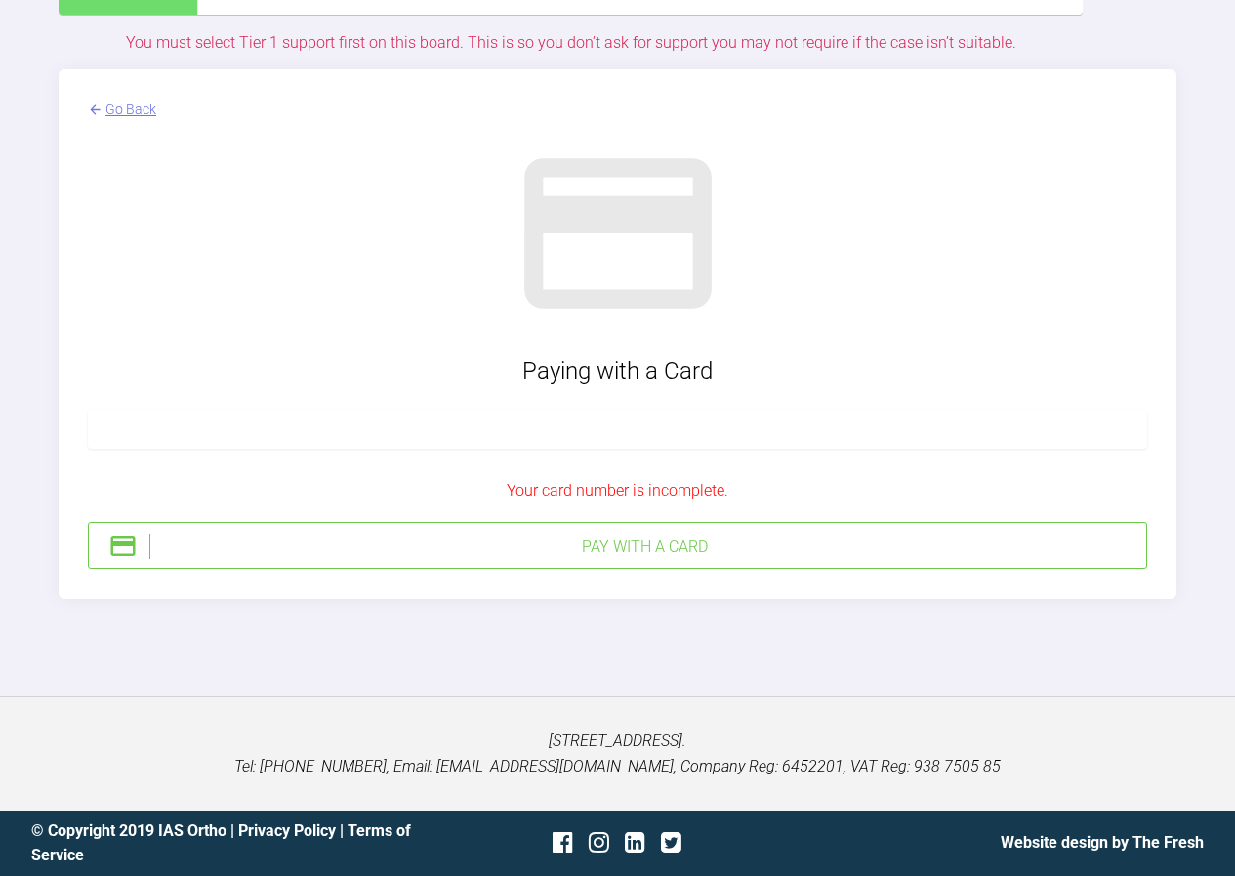
click at [1066, 449] on div at bounding box center [618, 429] width 1060 height 39
click at [696, 560] on div "Pay with a Card" at bounding box center [643, 546] width 989 height 25
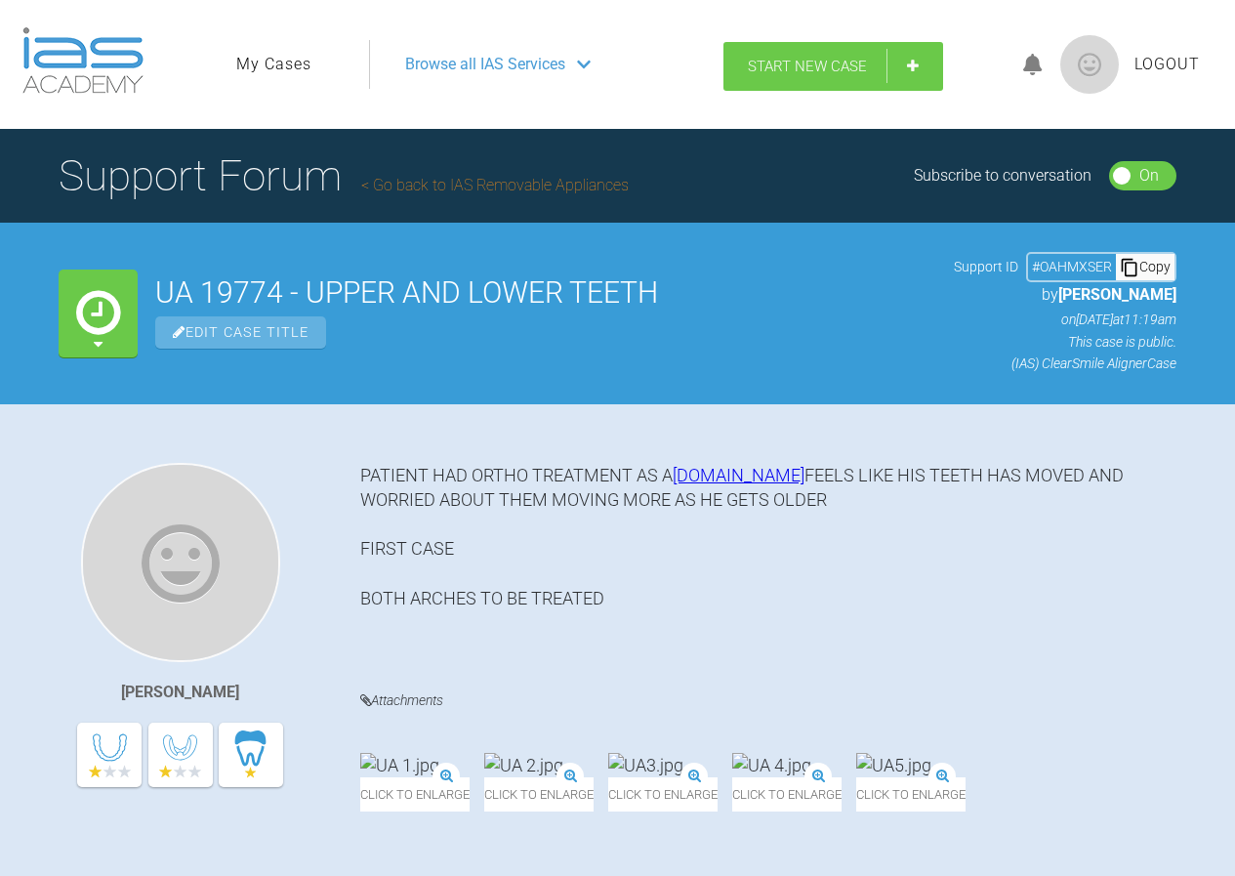
click at [807, 70] on span "Start New Case" at bounding box center [807, 67] width 119 height 18
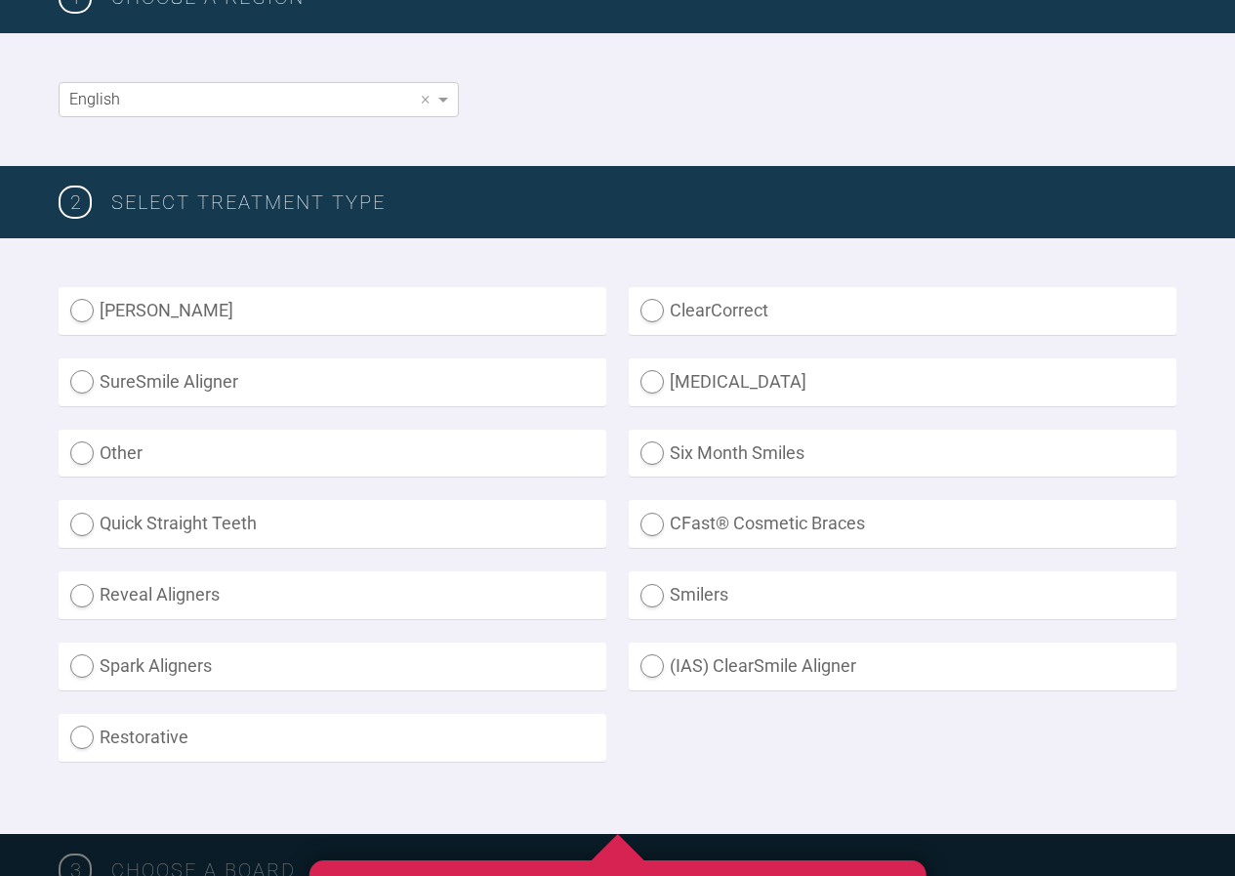
scroll to position [366, 0]
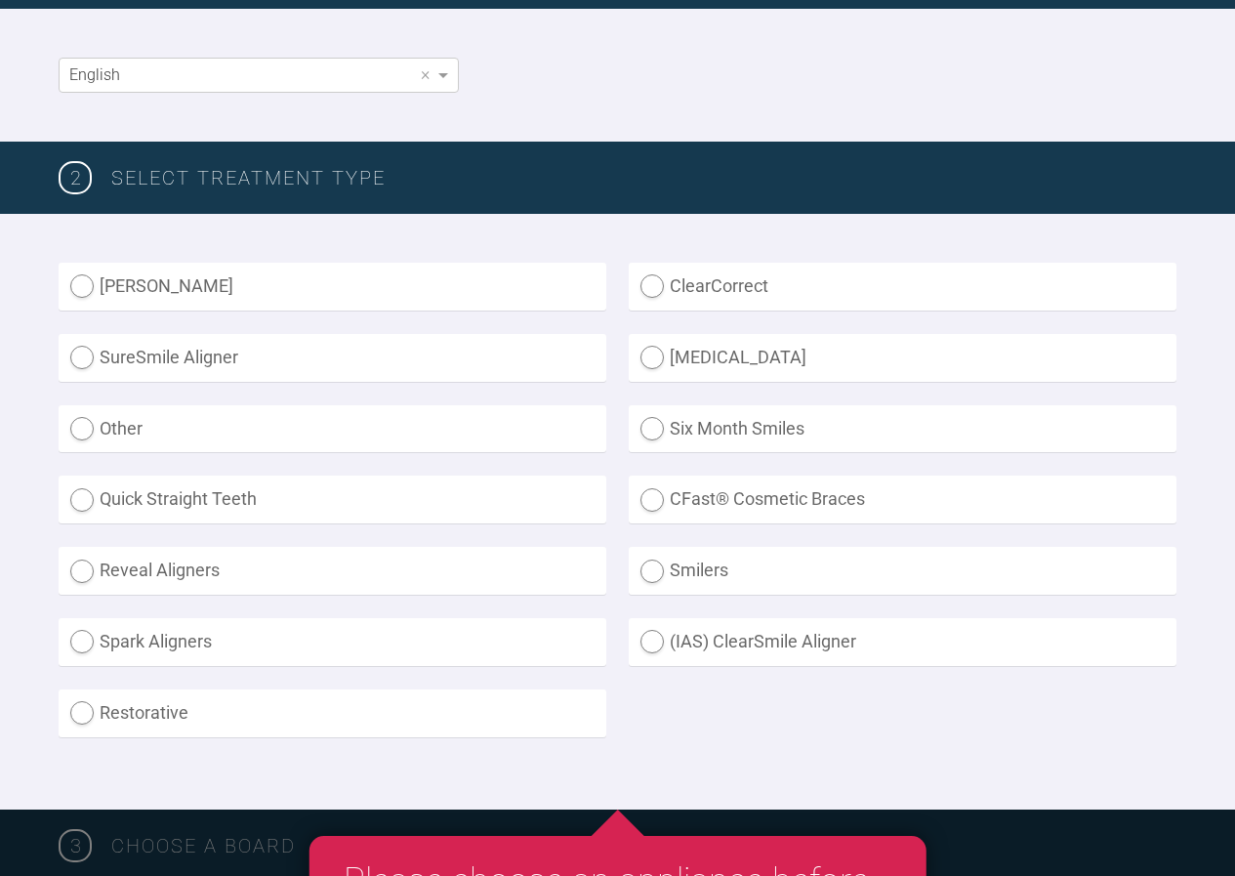
click at [725, 650] on label "(IAS) ClearSmile Aligner" at bounding box center [903, 642] width 548 height 48
radio Aligner "true"
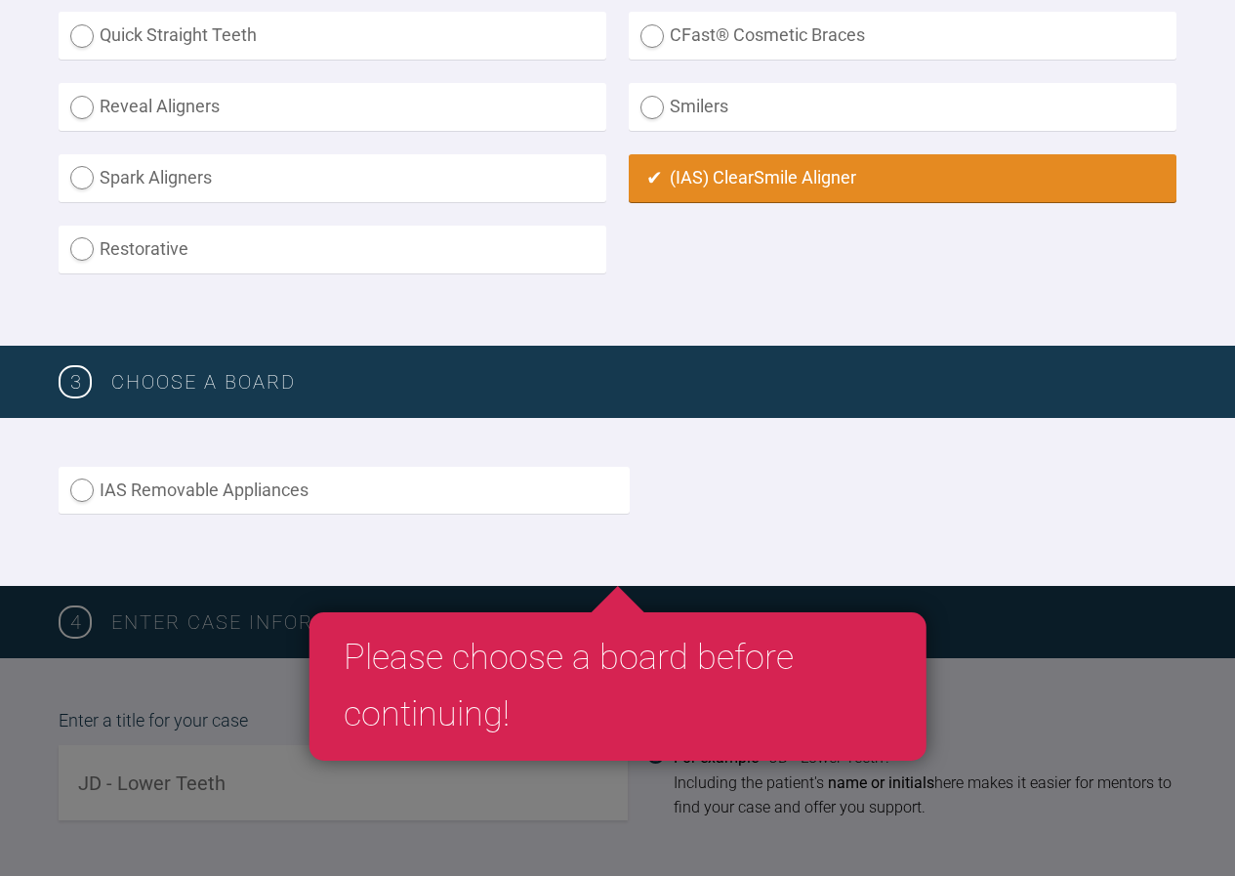
scroll to position [854, 0]
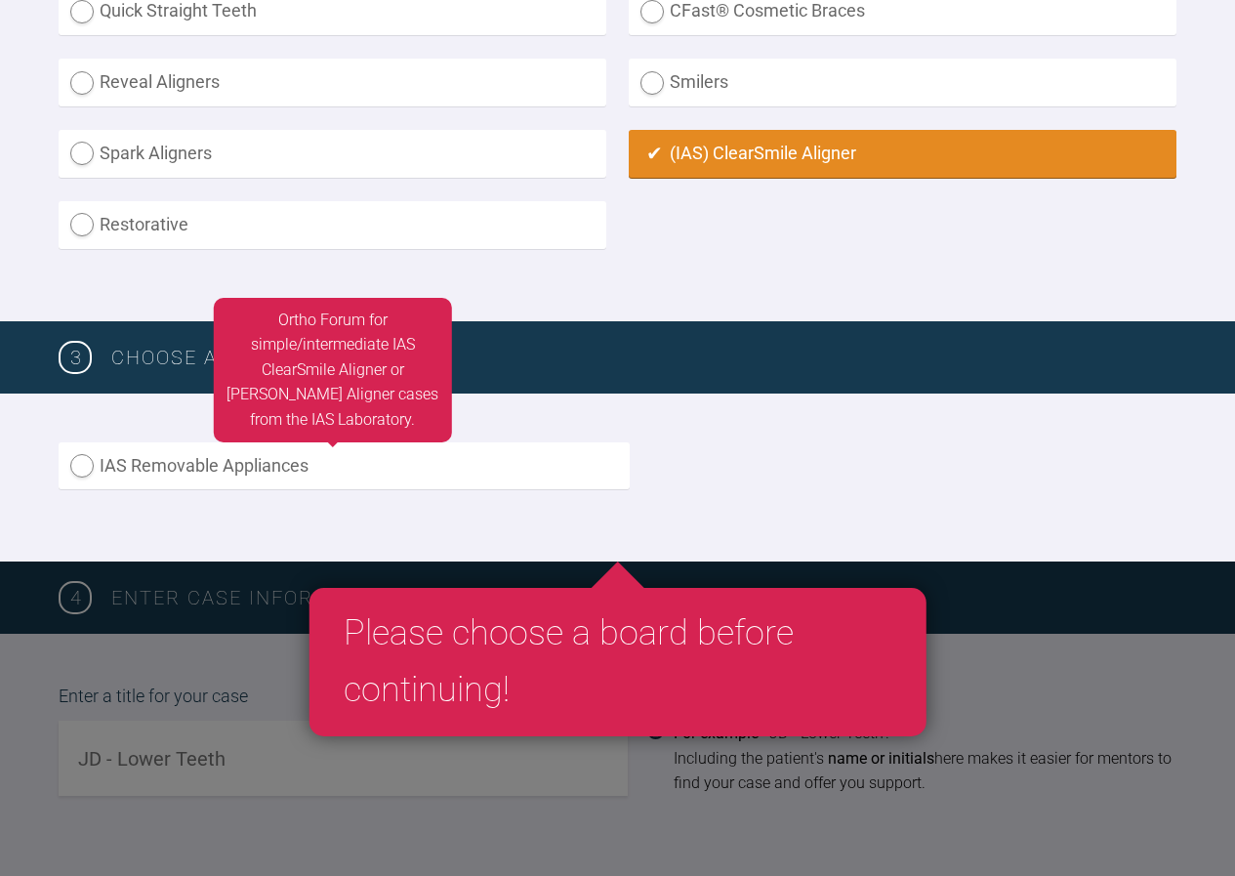
click at [376, 464] on label "IAS Removable Appliances" at bounding box center [344, 466] width 571 height 48
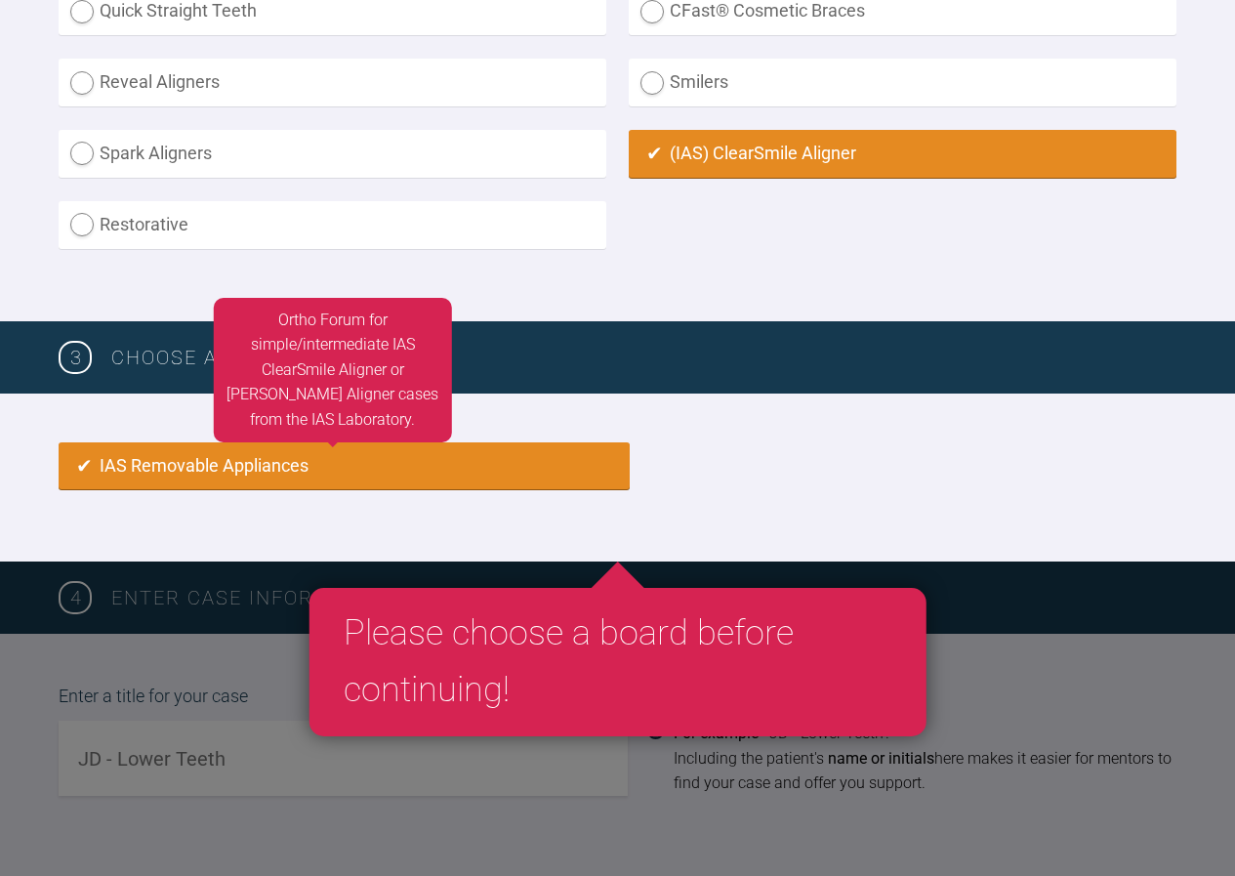
radio input "true"
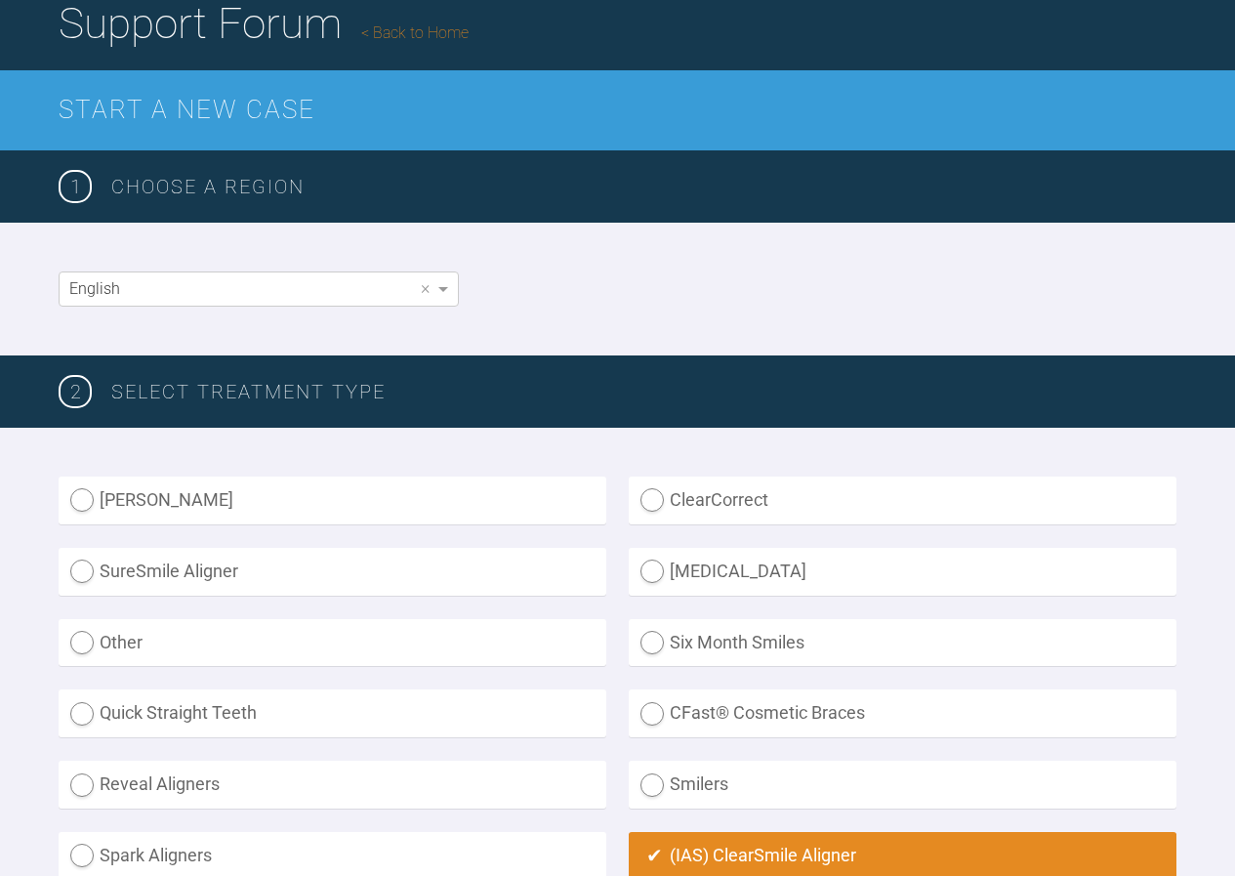
scroll to position [30, 0]
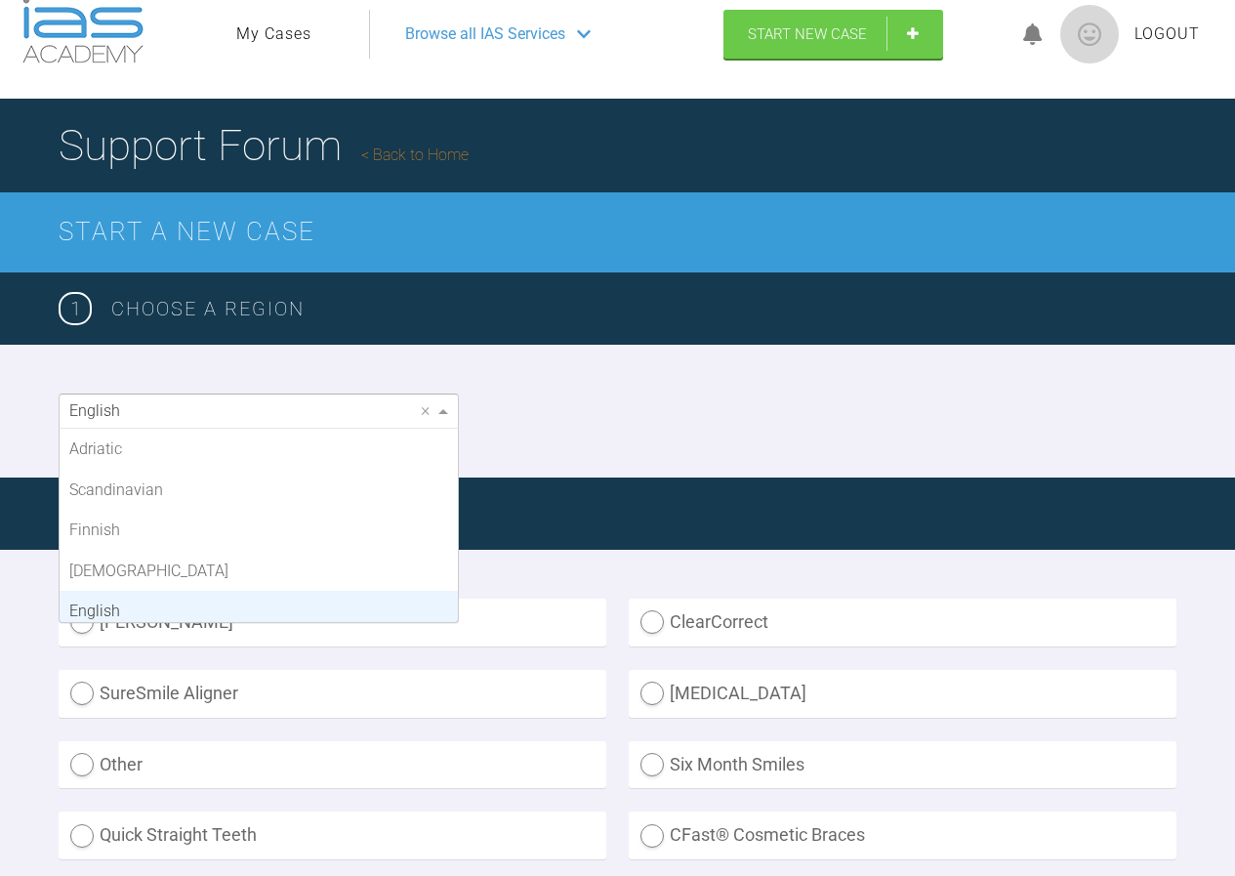
click at [436, 410] on span at bounding box center [446, 411] width 24 height 33
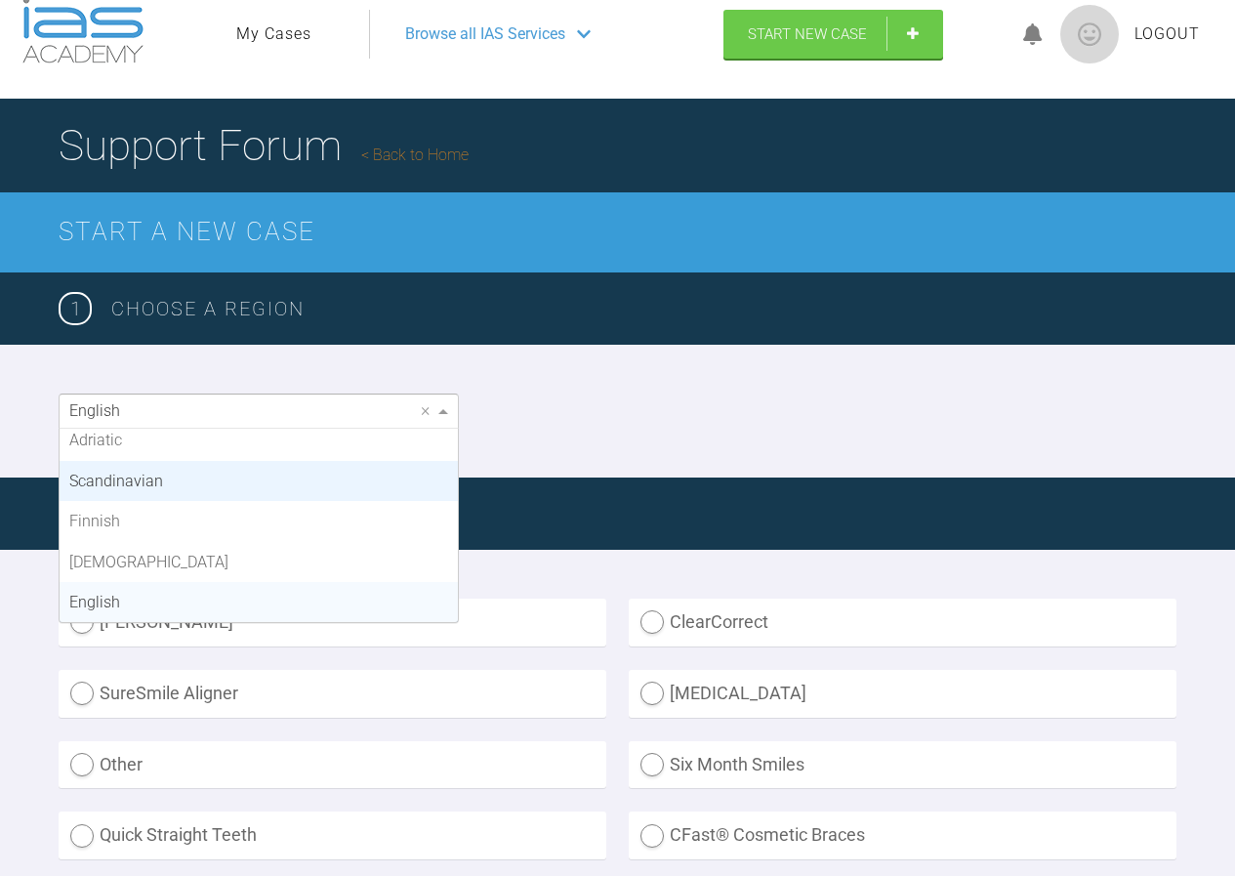
scroll to position [0, 0]
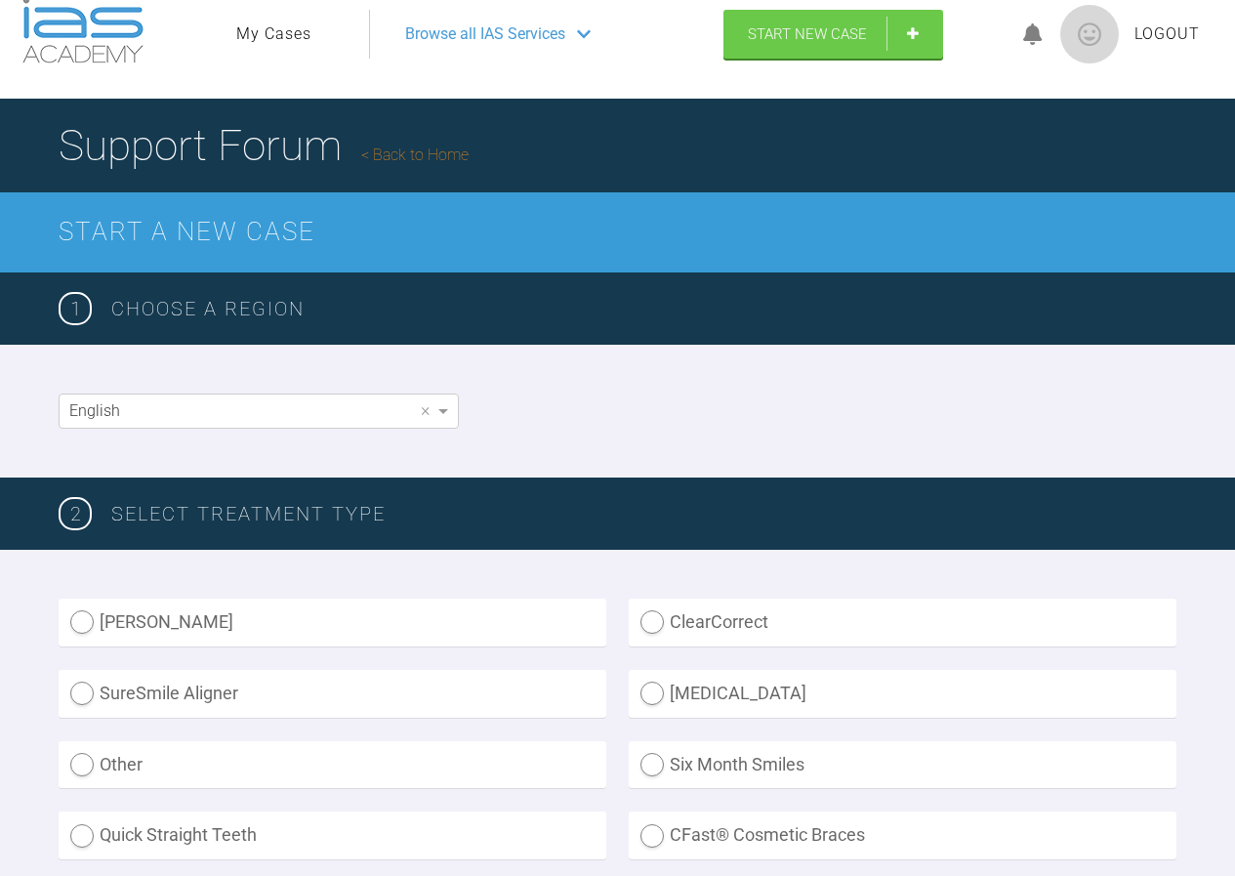
click at [620, 416] on div "English ×" at bounding box center [617, 411] width 1235 height 133
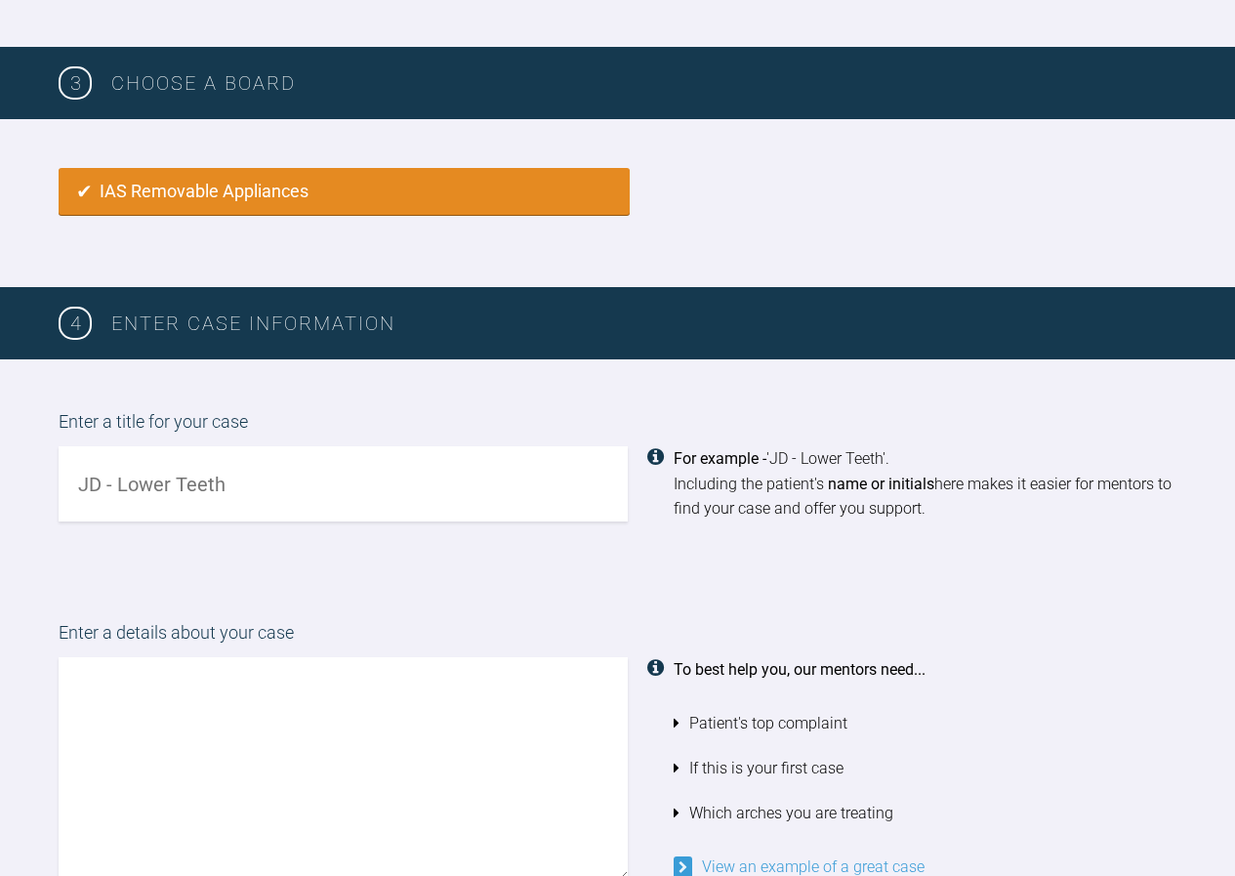
scroll to position [1202, 0]
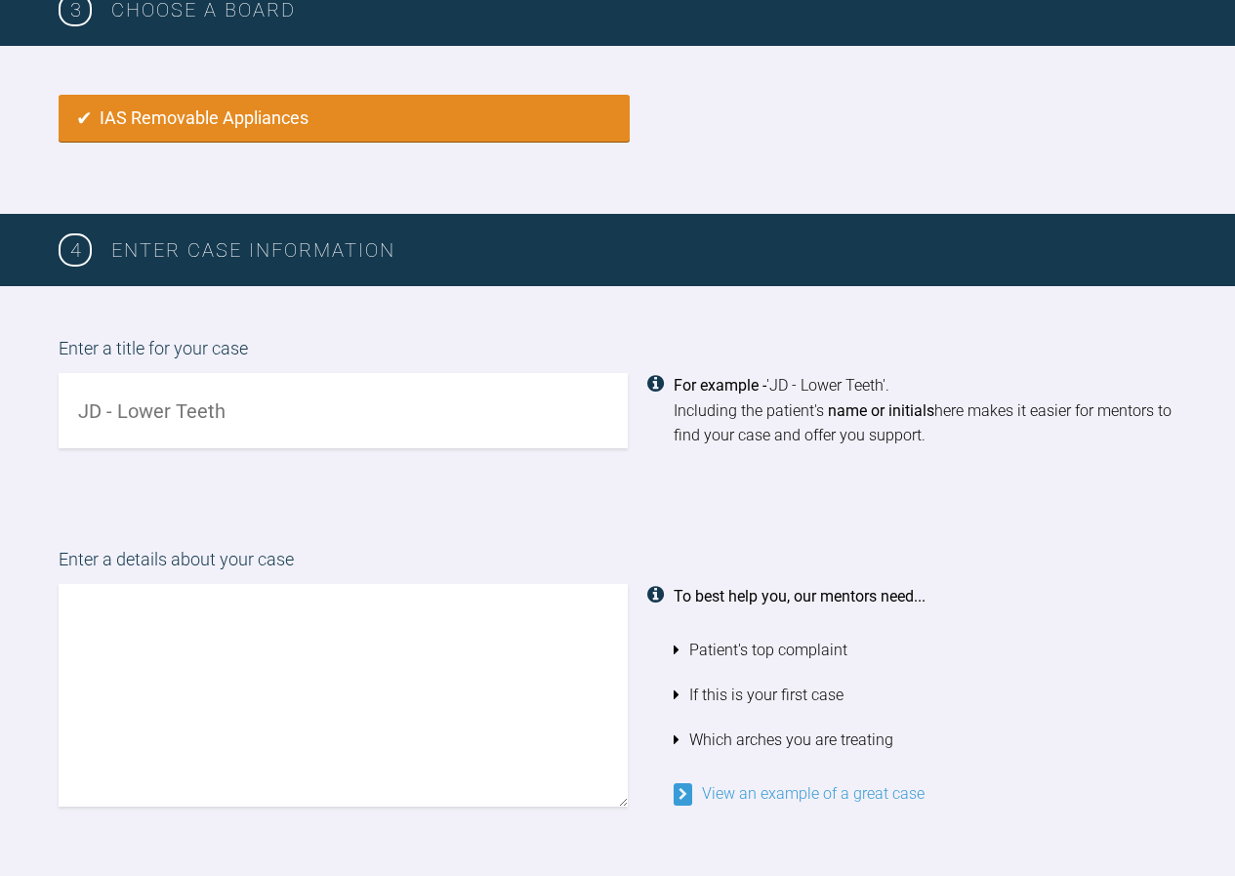
click at [236, 412] on input "text" at bounding box center [343, 410] width 569 height 75
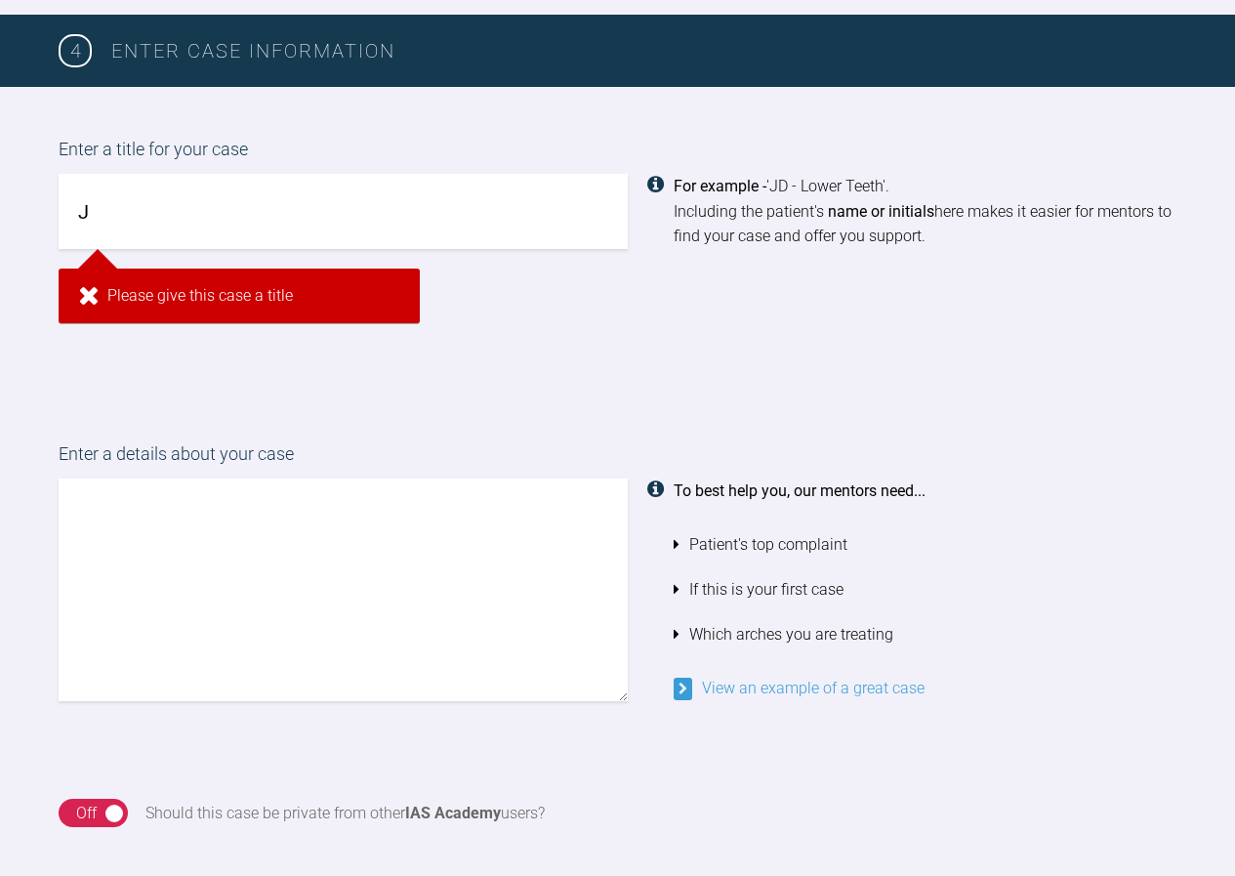
scroll to position [1601, 0]
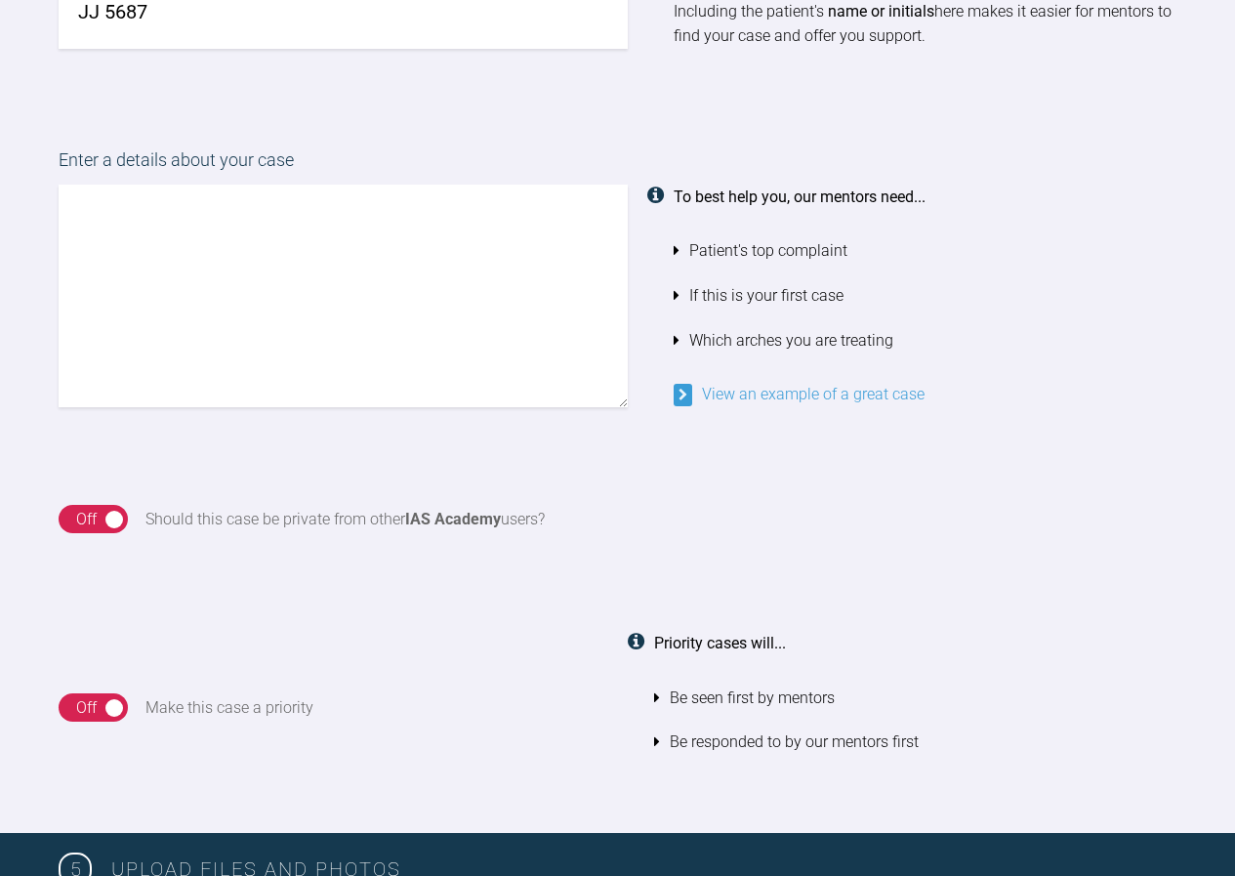
type input "JJ 5687"
click at [173, 270] on textarea at bounding box center [343, 296] width 569 height 223
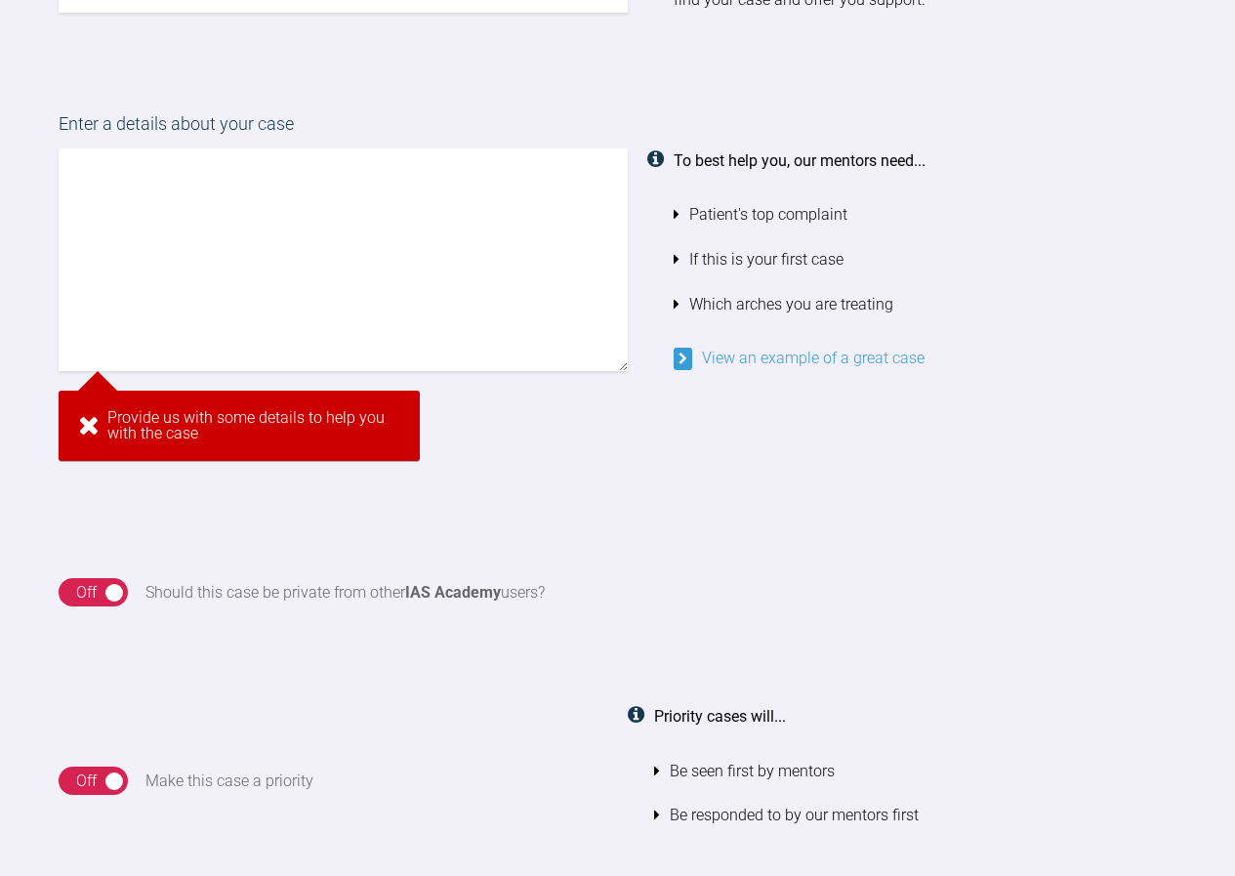
scroll to position [1589, 0]
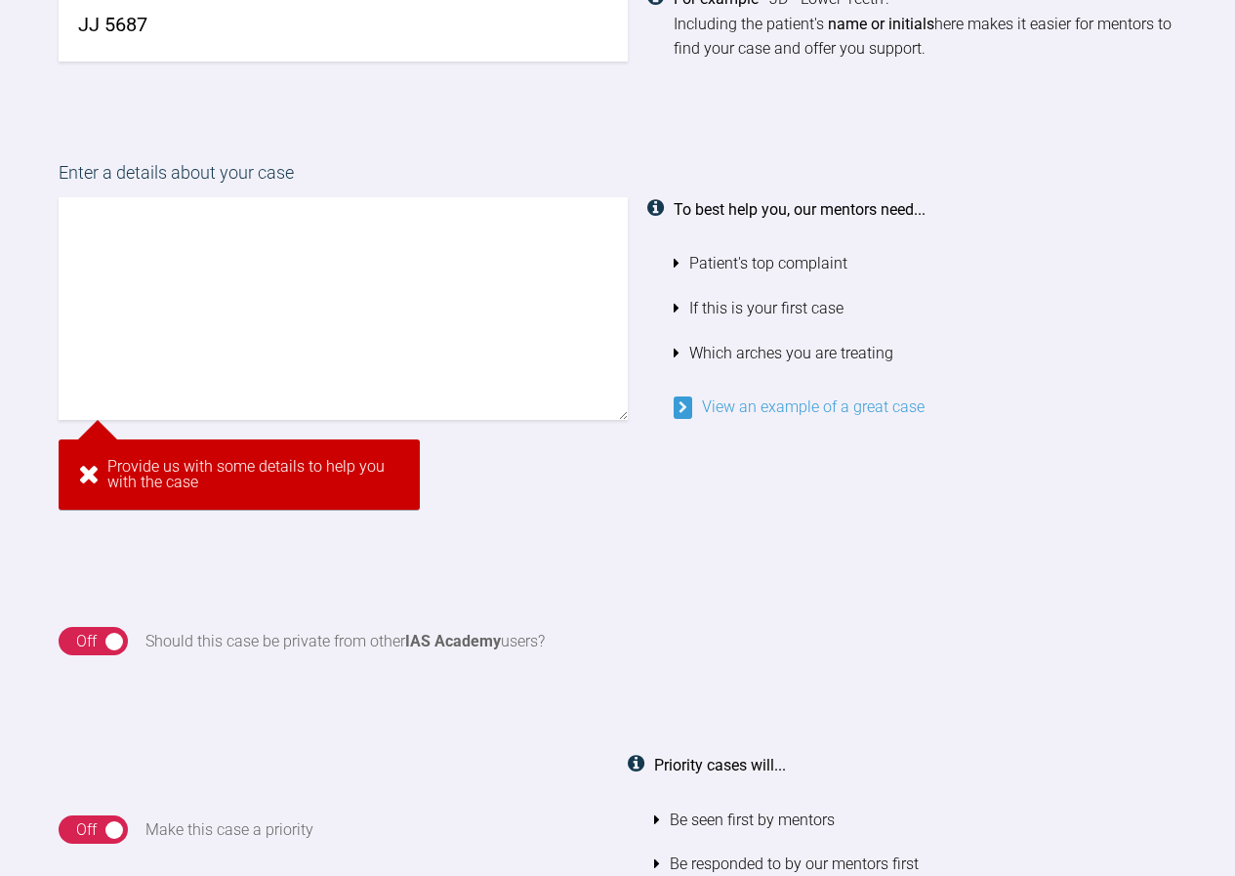
click at [188, 270] on textarea at bounding box center [343, 308] width 569 height 223
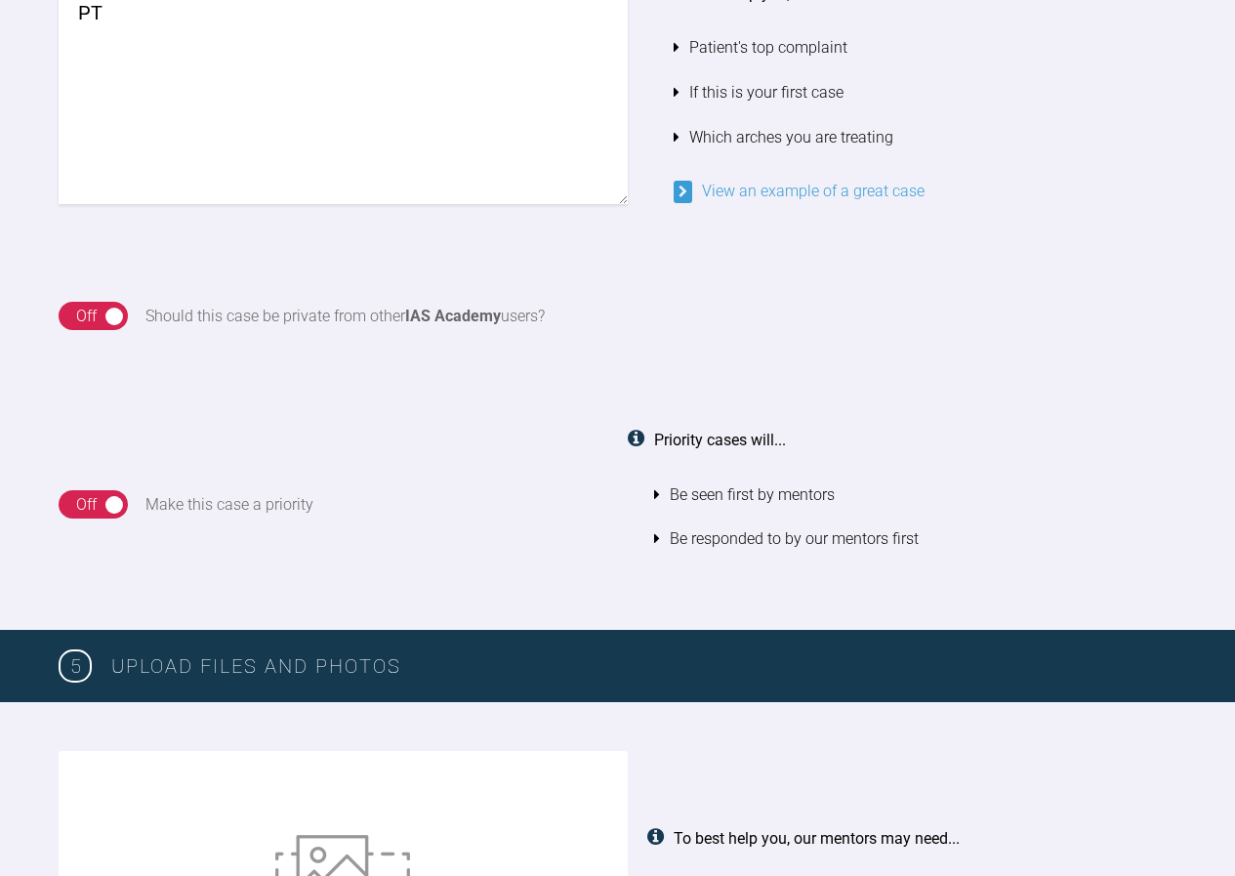
type textarea "P"
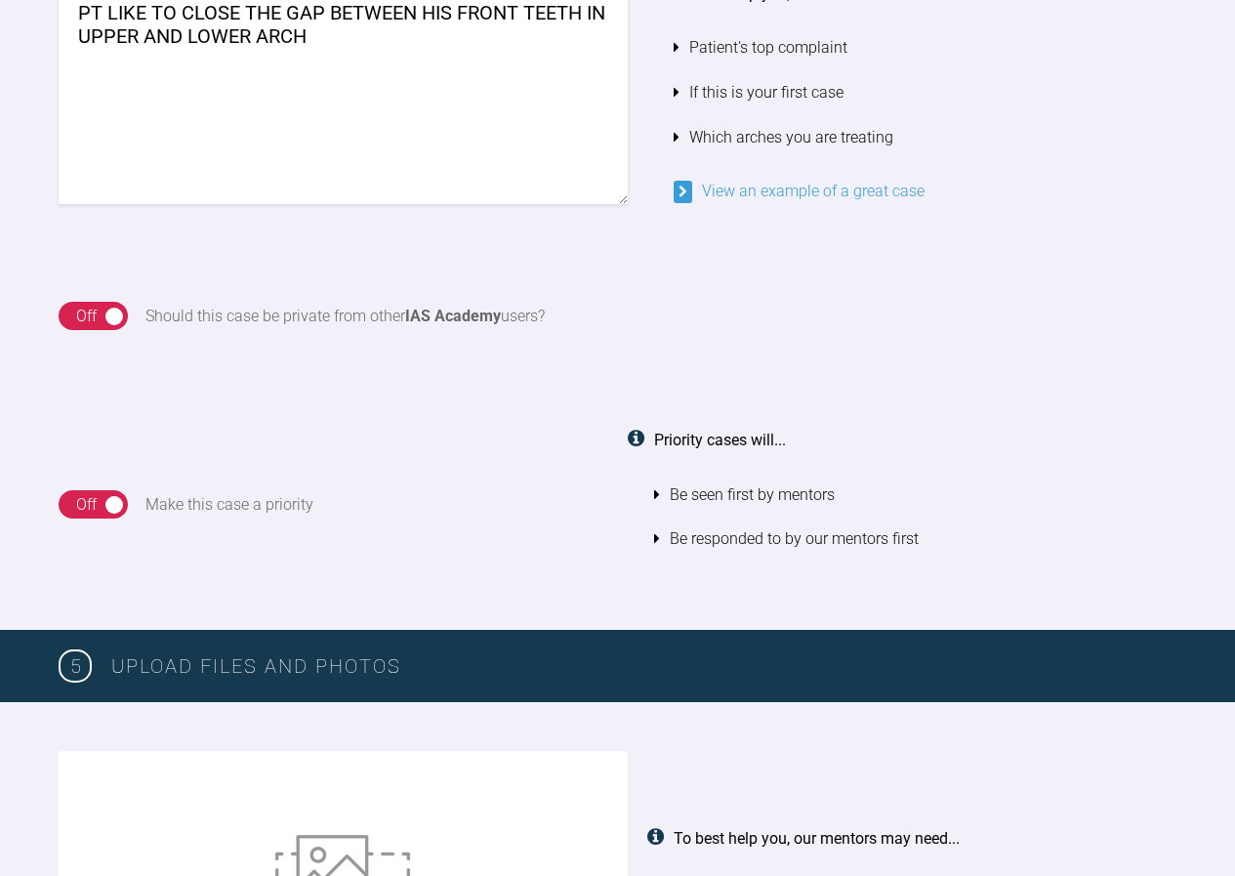
type textarea "PT LIKE TO CLOSE THE GAP BETWEEN HIS FRONT TEETH IN UPPER AND LOWER ARCH"
click at [760, 196] on link "View an example of a great case" at bounding box center [799, 191] width 251 height 19
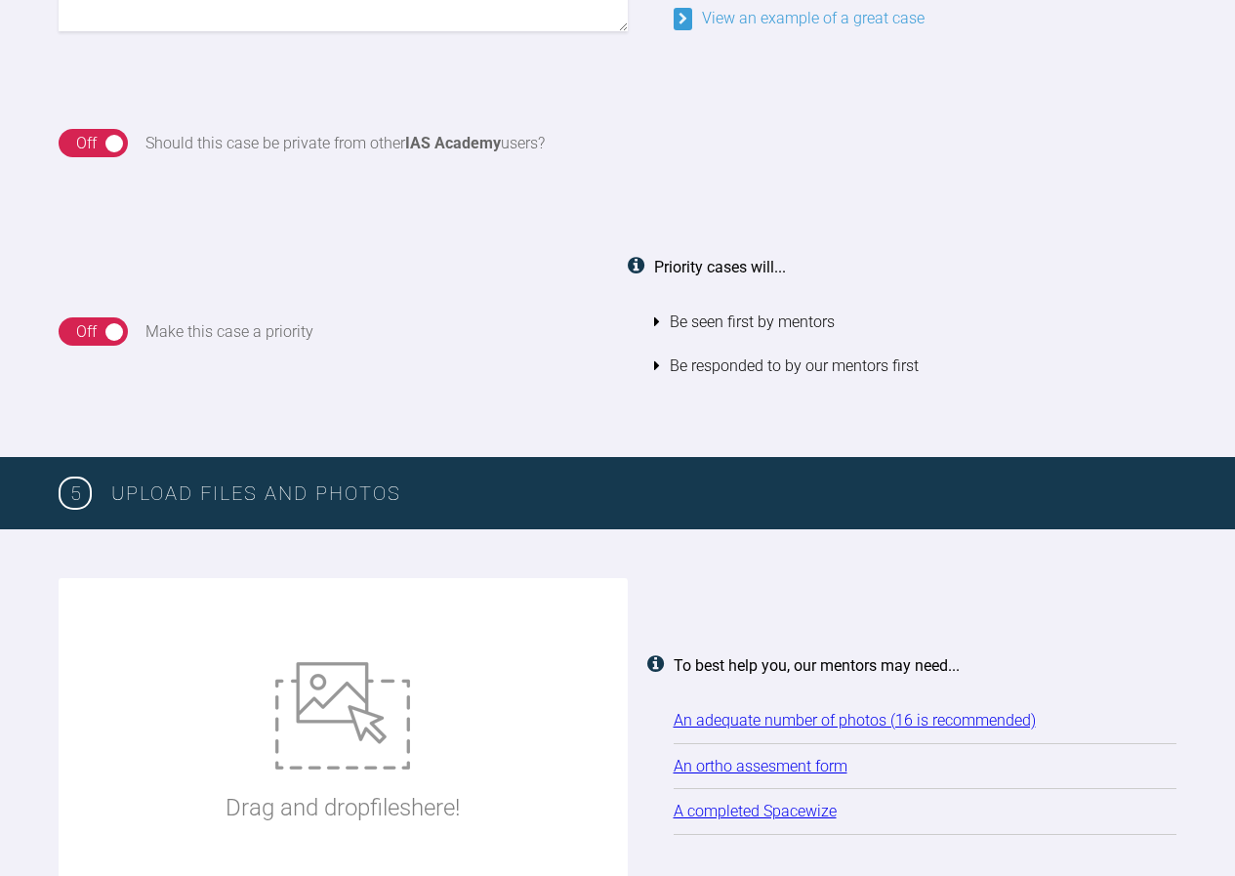
scroll to position [2075, 0]
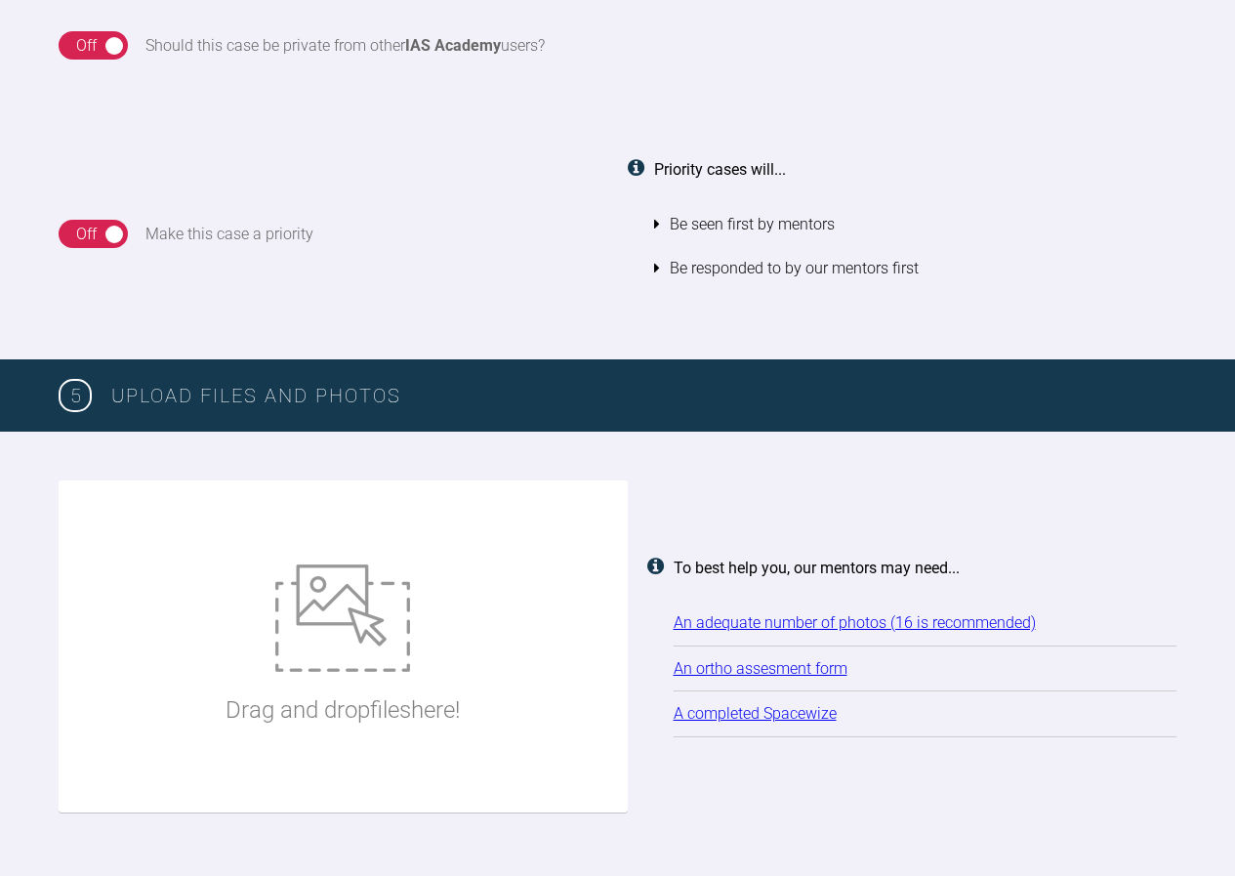
click at [361, 633] on img at bounding box center [342, 617] width 135 height 107
type input "C:\fakepath\JJ1.jpg"
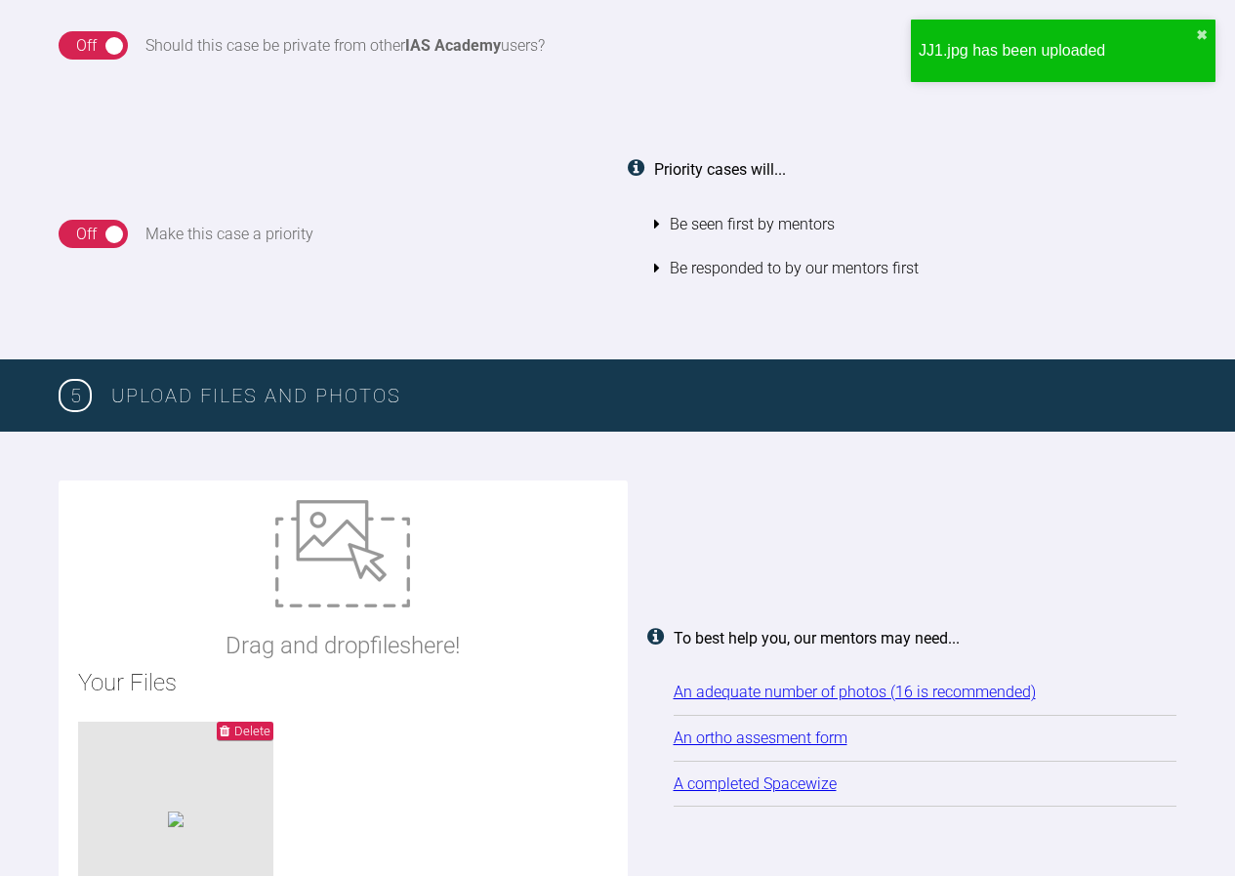
click at [350, 579] on img at bounding box center [342, 553] width 135 height 107
type input "C:\fakepath\JJ2.jpg"
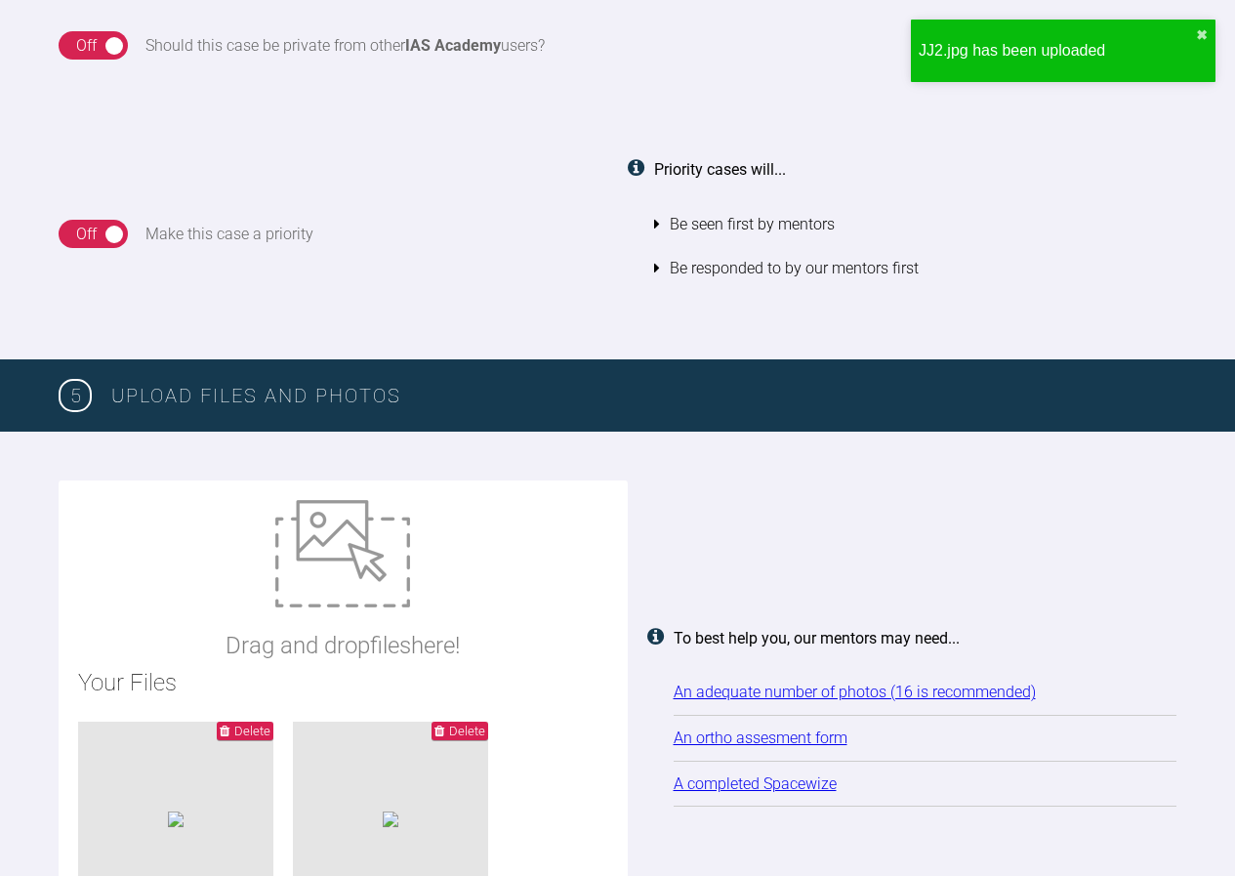
click at [337, 581] on img at bounding box center [342, 553] width 135 height 107
type input "C:\fakepath\JJ3.jpg"
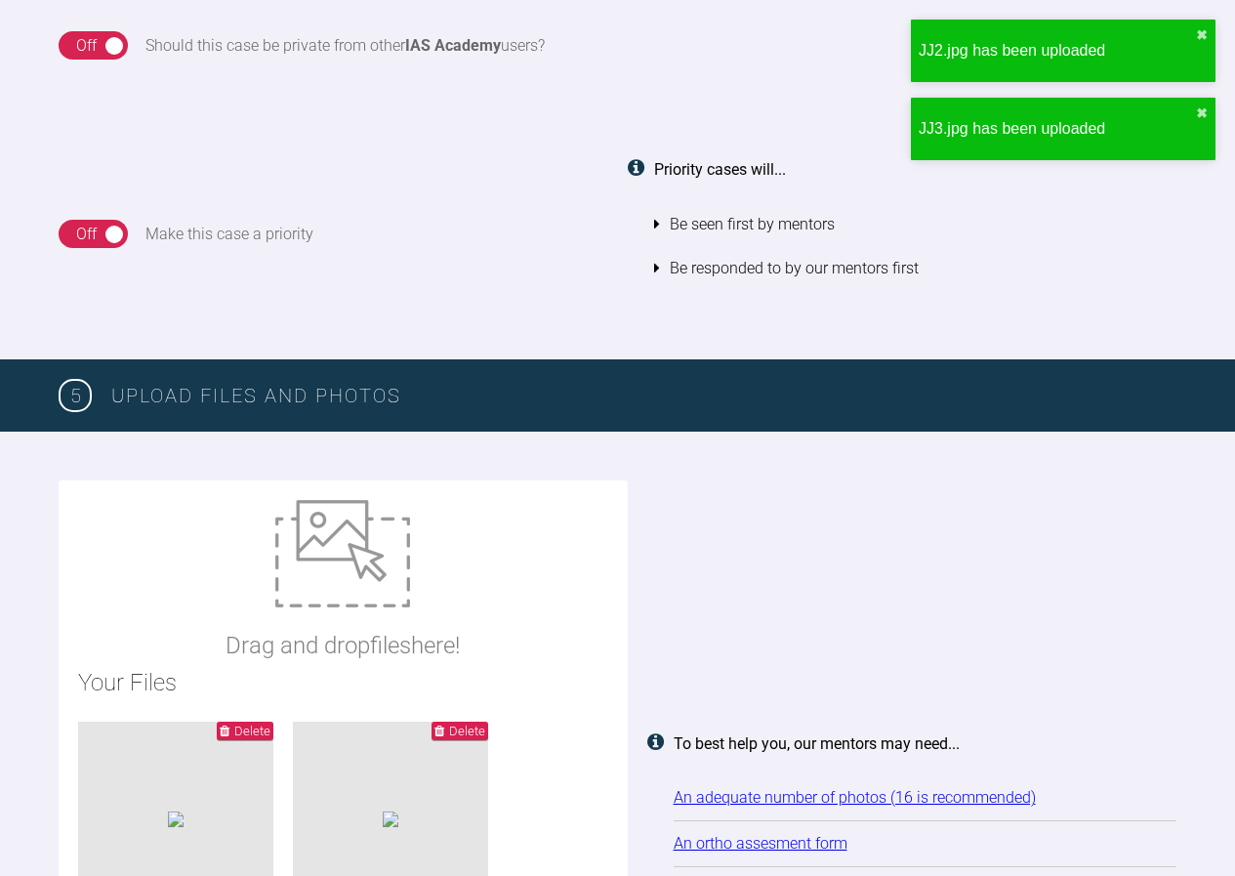
click at [353, 550] on img at bounding box center [342, 553] width 135 height 107
type input "C:\fakepath\JJ4.jpg"
click at [331, 562] on img at bounding box center [342, 553] width 135 height 107
type input "C:\fakepath\JJ6.jpg"
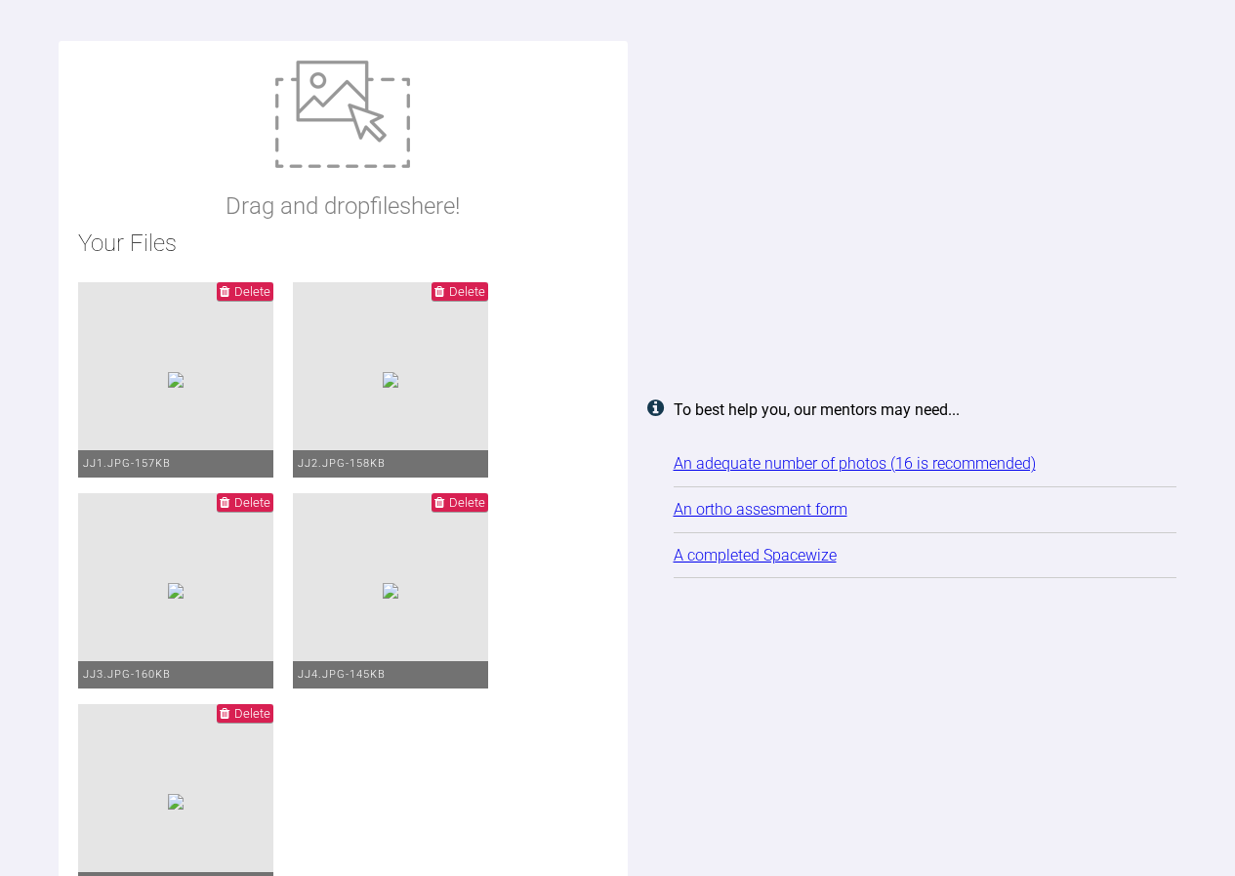
scroll to position [2490, 0]
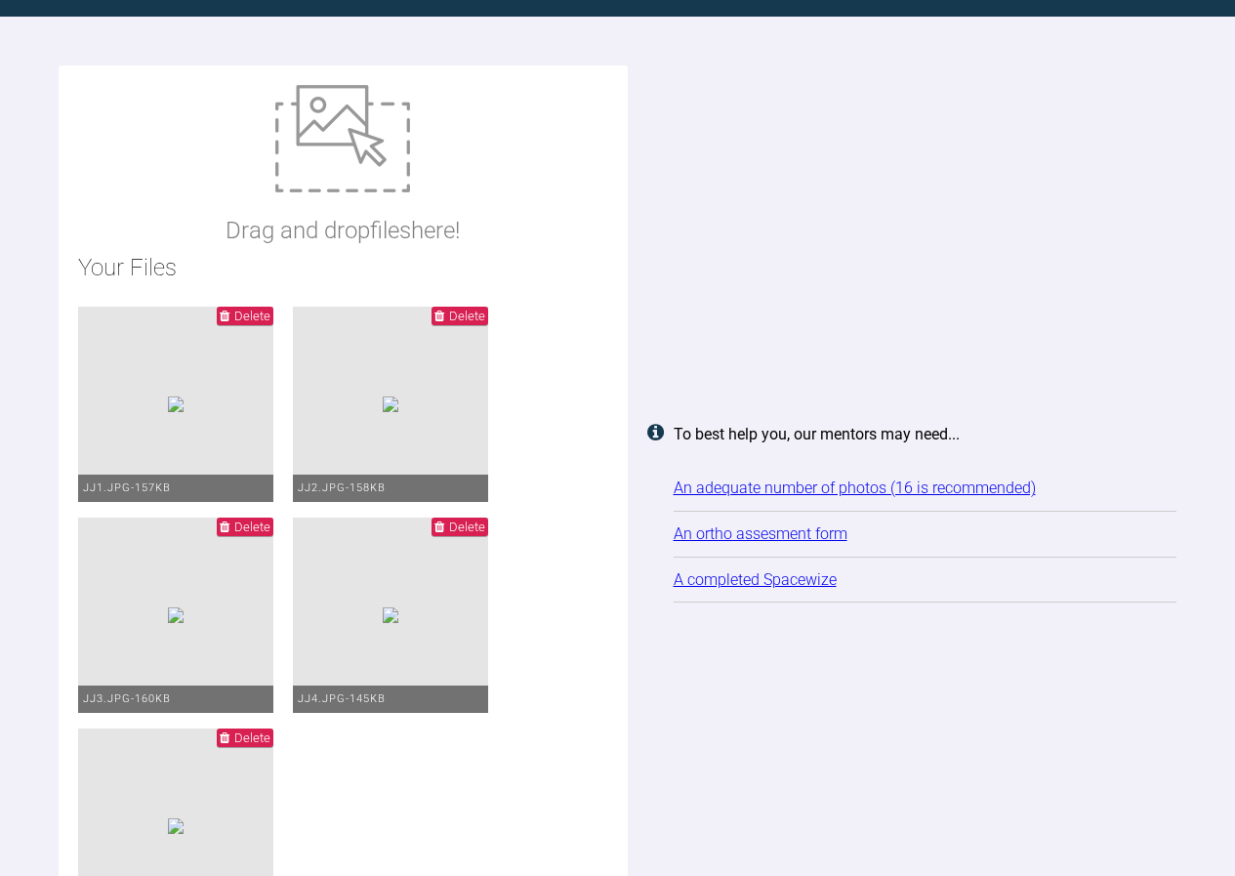
click at [770, 589] on link "A completed Spacewize" at bounding box center [755, 579] width 163 height 19
